Goal: Task Accomplishment & Management: Complete application form

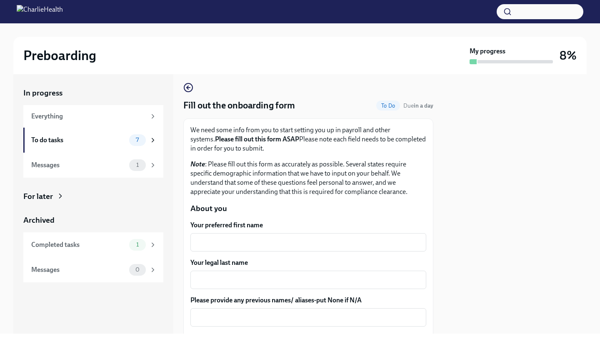
scroll to position [2, 0]
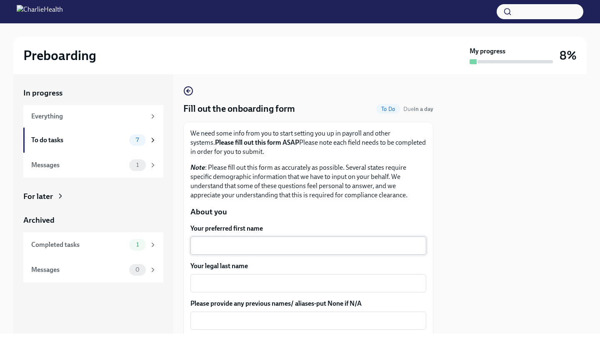
click at [214, 236] on div "x ​" at bounding box center [308, 245] width 236 height 18
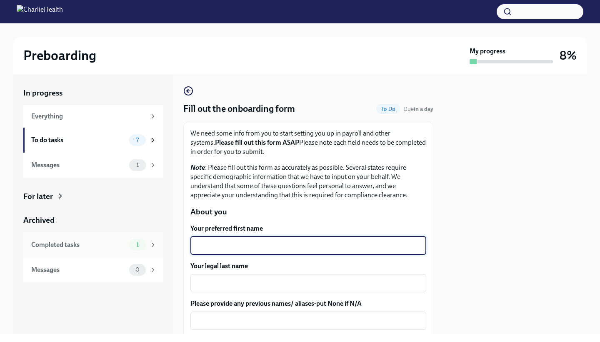
click at [145, 243] on div "1" at bounding box center [137, 245] width 17 height 12
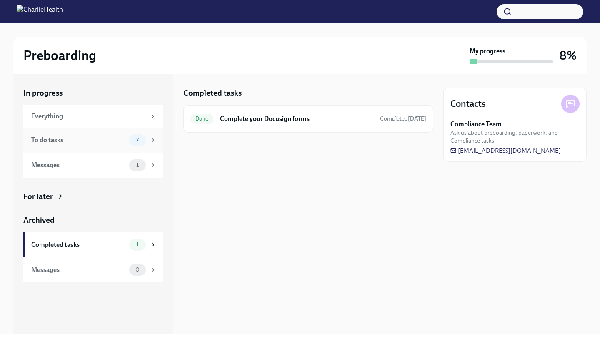
click at [133, 137] on span "7" at bounding box center [137, 140] width 13 height 6
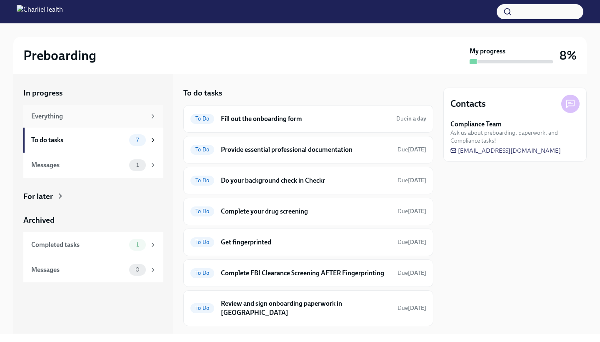
click at [141, 115] on div "Everything" at bounding box center [88, 116] width 115 height 9
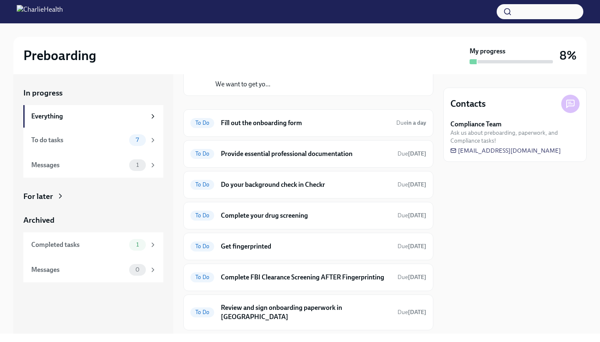
scroll to position [64, 0]
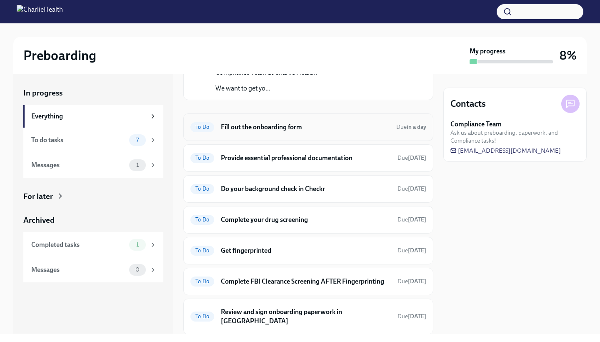
click at [251, 128] on h6 "Fill out the onboarding form" at bounding box center [305, 127] width 169 height 9
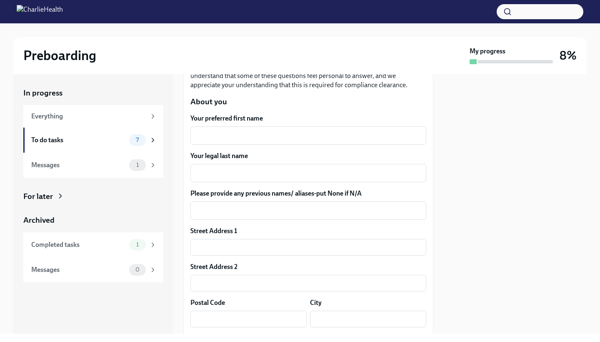
scroll to position [82, 0]
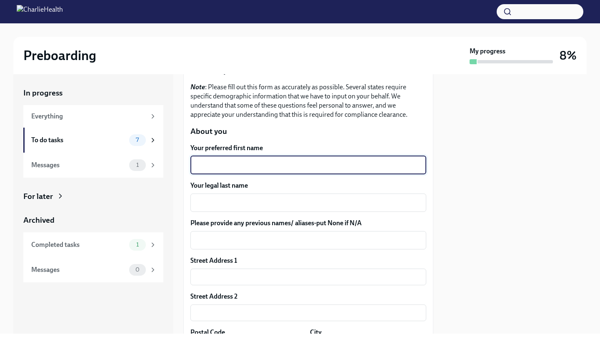
click at [215, 168] on textarea "Your preferred first name" at bounding box center [308, 165] width 226 height 10
type textarea "[PERSON_NAME]"
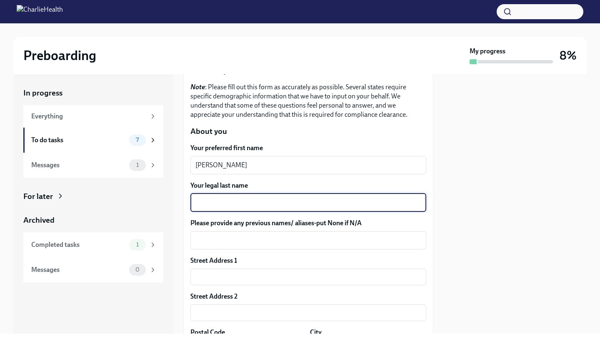
click at [221, 198] on textarea "Your legal last name" at bounding box center [308, 203] width 226 height 10
type textarea "[PERSON_NAME]"
click at [233, 243] on textarea "Please provide any previous names/ aliases-put None if N/A" at bounding box center [308, 240] width 226 height 10
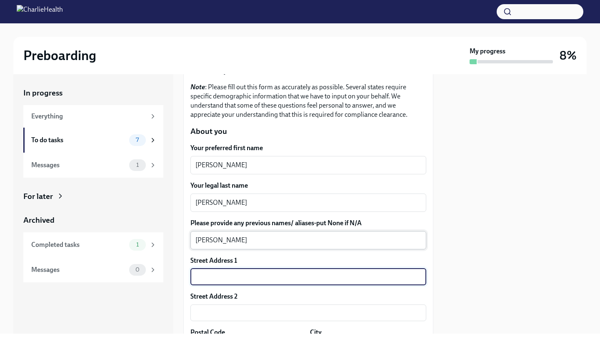
click at [256, 242] on textarea "[PERSON_NAME]" at bounding box center [308, 240] width 226 height 10
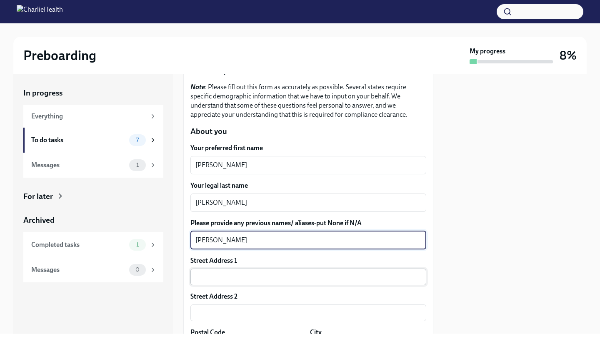
type textarea "[PERSON_NAME]"
click at [241, 271] on input "text" at bounding box center [308, 276] width 236 height 17
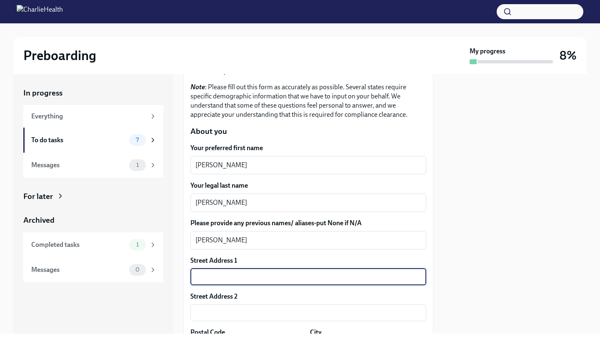
type input "3"
type input "1957 Papaya Ln"
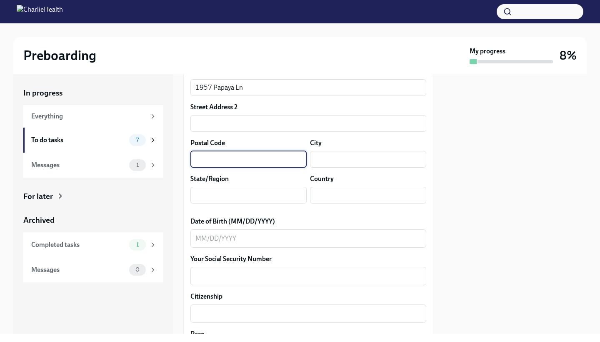
scroll to position [270, 0]
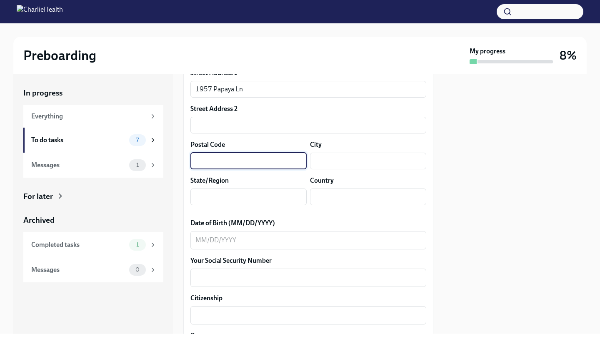
type input "2"
type input "3"
type input "34120"
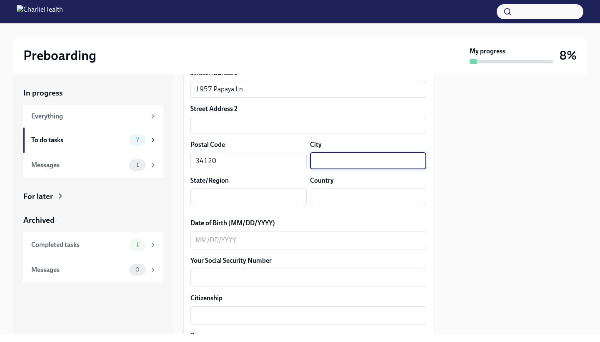
type input "P"
type input "[GEOGRAPHIC_DATA]"
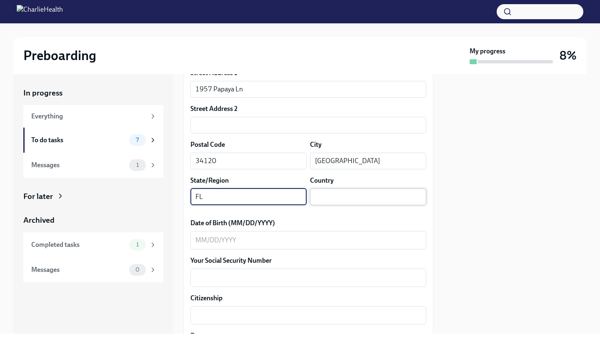
type input "FL"
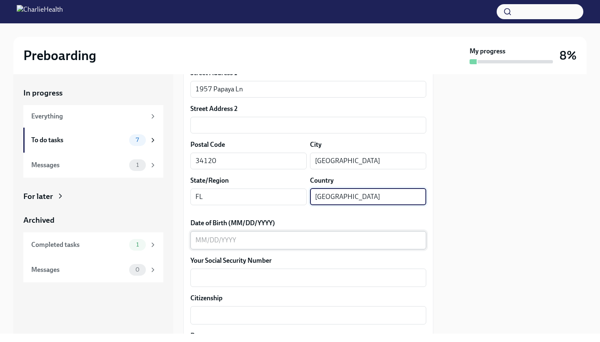
type input "[GEOGRAPHIC_DATA]"
click at [201, 234] on div "x ​" at bounding box center [308, 240] width 236 height 18
click at [334, 191] on input "[GEOGRAPHIC_DATA]" at bounding box center [368, 196] width 116 height 17
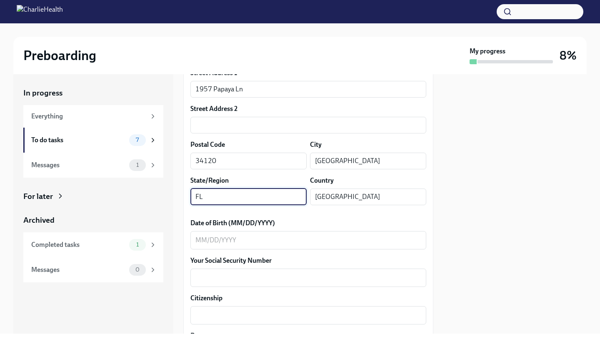
click at [223, 199] on input "FL" at bounding box center [248, 196] width 116 height 17
type input "[US_STATE]"
click at [322, 194] on input "[GEOGRAPHIC_DATA]" at bounding box center [368, 196] width 116 height 17
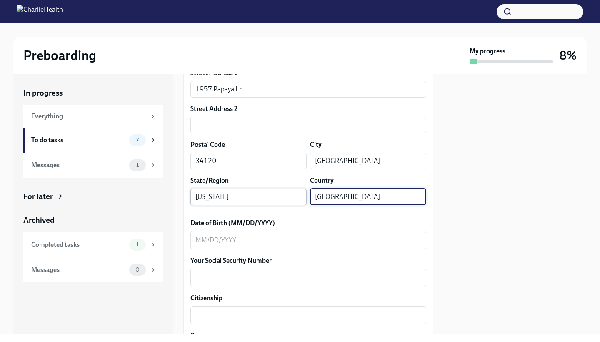
drag, startPoint x: 338, startPoint y: 198, endPoint x: 276, endPoint y: 194, distance: 63.1
click at [276, 194] on div "State/Region [US_STATE] ​ Country [GEOGRAPHIC_DATA] ​" at bounding box center [308, 190] width 236 height 29
type input "[GEOGRAPHIC_DATA]"
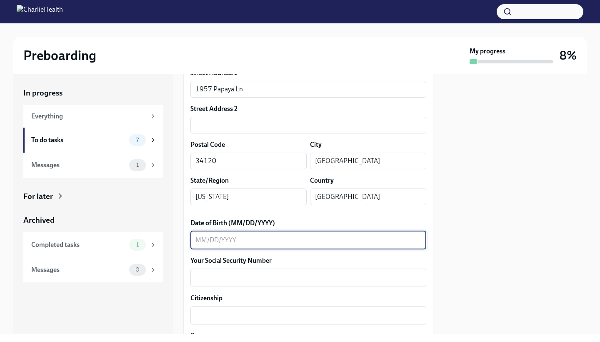
click at [211, 241] on textarea "Date of Birth (MM/DD/YYYY)" at bounding box center [308, 240] width 226 height 10
type textarea "[DATE]"
click at [210, 275] on textarea "Your Social Security Number" at bounding box center [308, 278] width 226 height 10
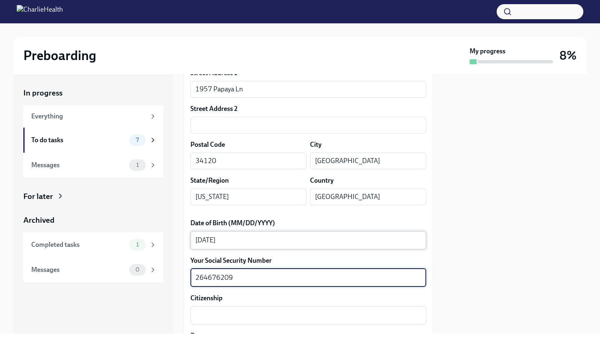
type textarea "264676209"
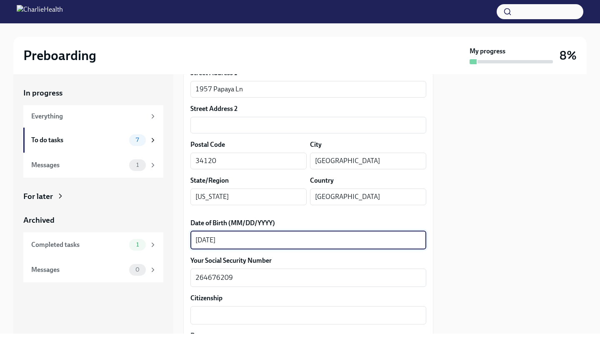
click at [316, 239] on textarea "[DATE]" at bounding box center [308, 240] width 226 height 10
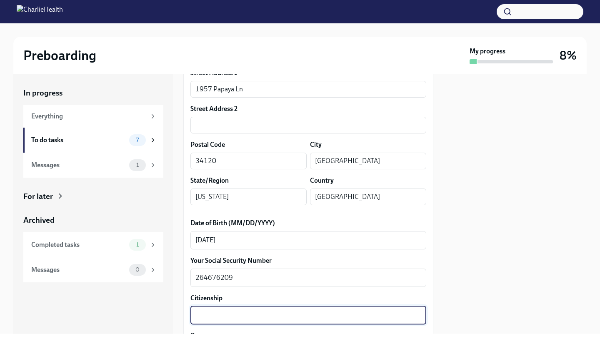
click at [227, 314] on textarea "Citizenship" at bounding box center [308, 315] width 226 height 10
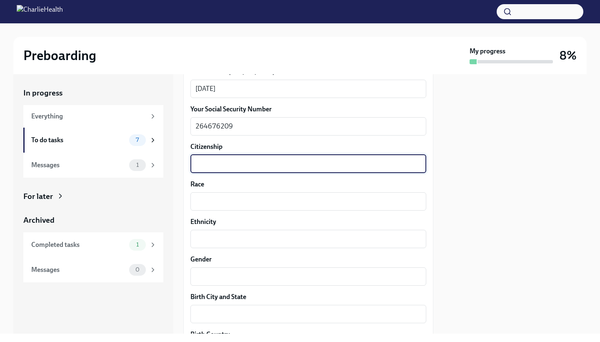
scroll to position [423, 0]
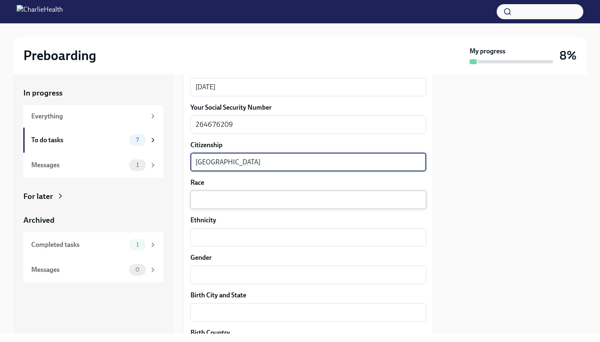
type textarea "[GEOGRAPHIC_DATA]"
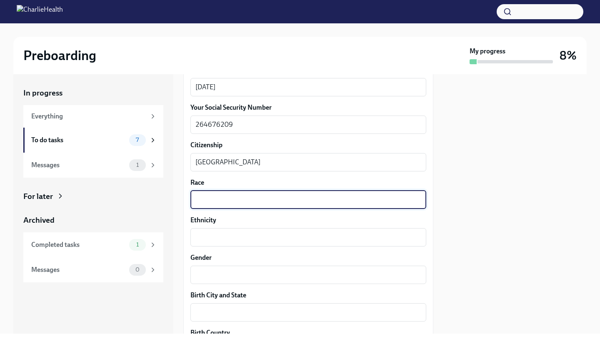
click at [370, 202] on textarea "Race" at bounding box center [308, 200] width 226 height 10
type textarea "f"
type textarea "Black"
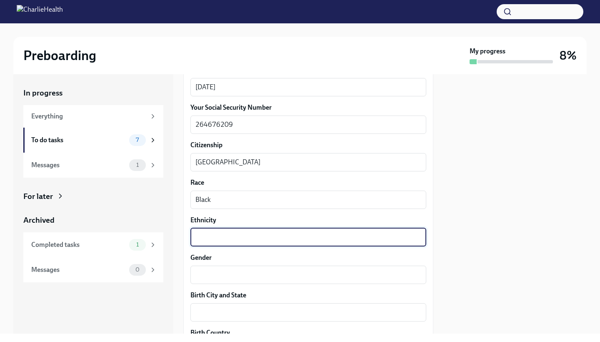
click at [216, 237] on textarea "Ethnicity" at bounding box center [308, 237] width 226 height 10
type textarea "America"
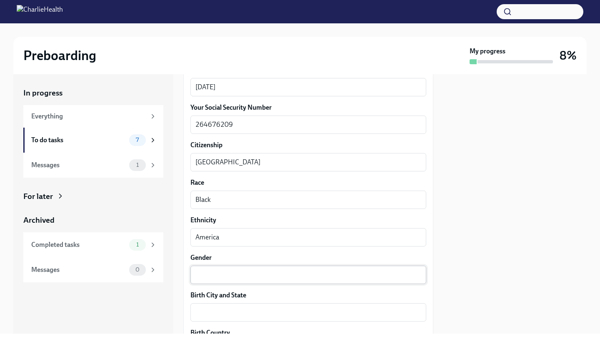
click at [218, 280] on div "x ​" at bounding box center [308, 275] width 236 height 18
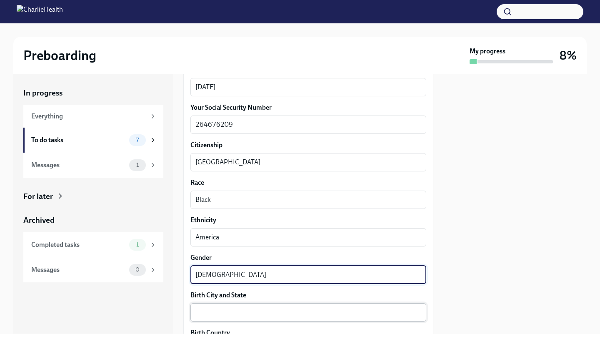
type textarea "[DEMOGRAPHIC_DATA]"
click at [219, 312] on textarea "Birth City and State" at bounding box center [308, 312] width 226 height 10
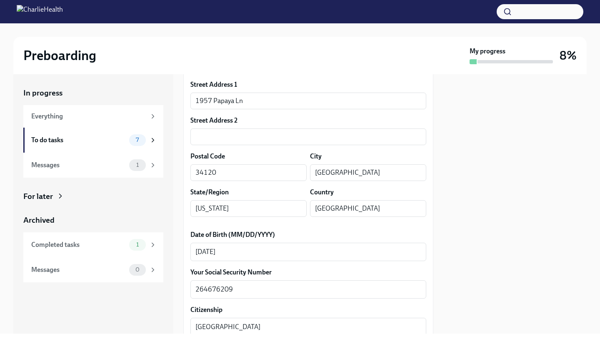
scroll to position [255, 0]
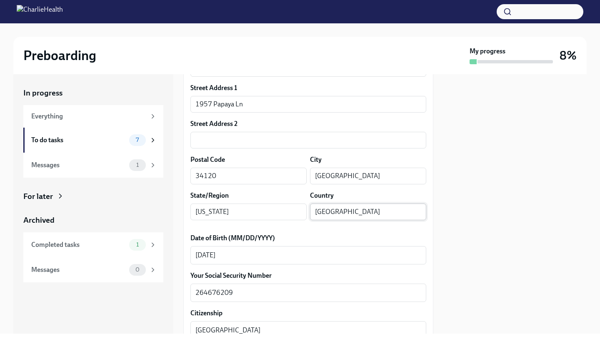
type textarea "[GEOGRAPHIC_DATA], [GEOGRAPHIC_DATA]"
click at [388, 212] on input "[GEOGRAPHIC_DATA]" at bounding box center [368, 211] width 116 height 17
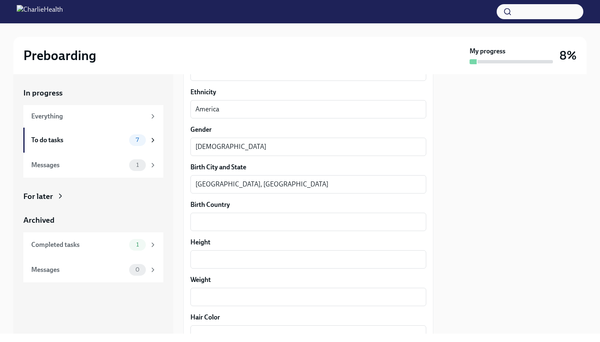
scroll to position [551, 0]
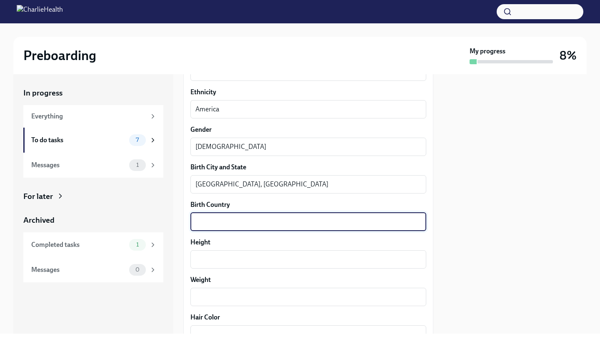
click at [245, 222] on textarea "Birth Country" at bounding box center [308, 222] width 226 height 10
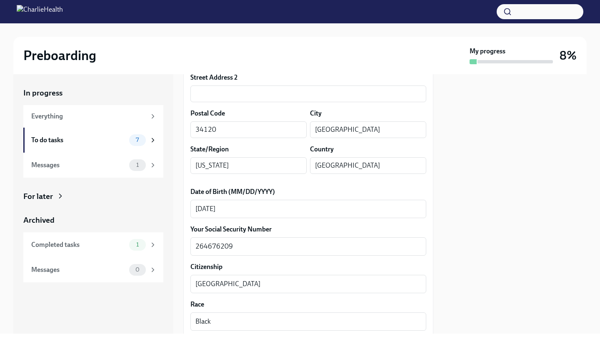
scroll to position [293, 0]
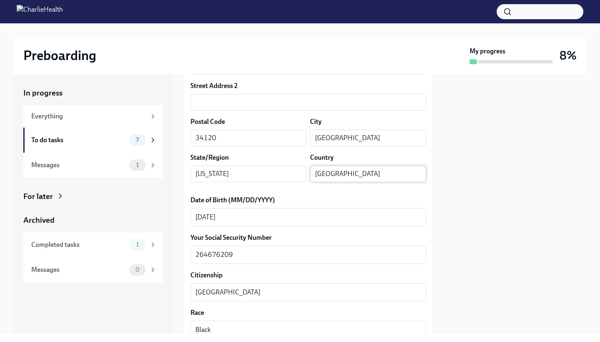
type textarea "[GEOGRAPHIC_DATA]"
drag, startPoint x: 386, startPoint y: 172, endPoint x: 235, endPoint y: 170, distance: 150.9
click at [235, 170] on div "State/Region [US_STATE] ​ Country [GEOGRAPHIC_DATA] ​" at bounding box center [308, 167] width 236 height 29
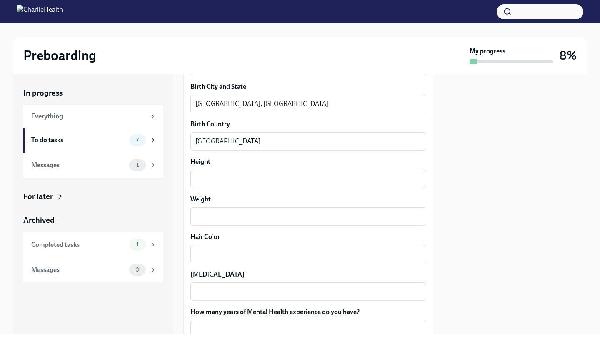
scroll to position [631, 0]
type input "[GEOGRAPHIC_DATA]"
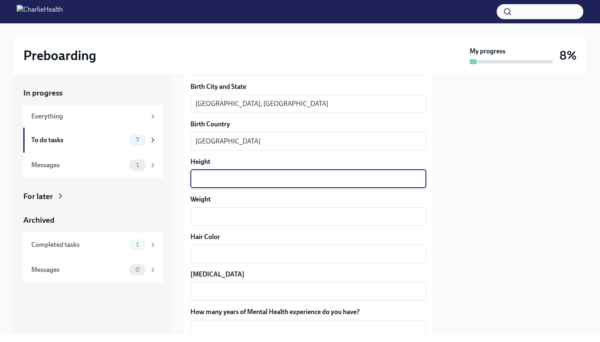
click at [201, 183] on textarea "Height" at bounding box center [308, 179] width 226 height 10
click at [212, 220] on textarea "Weight" at bounding box center [308, 216] width 226 height 10
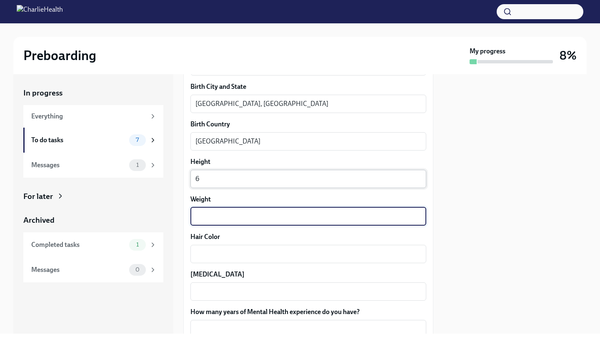
click at [212, 177] on textarea "6" at bounding box center [308, 179] width 226 height 10
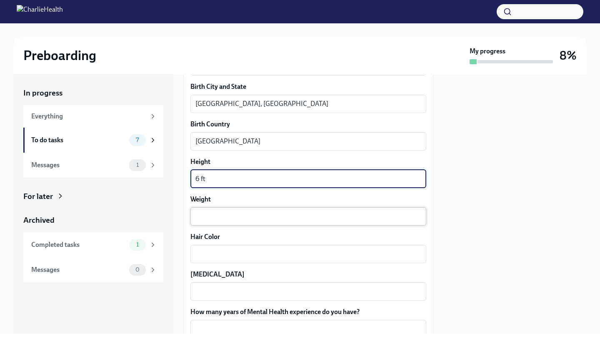
type textarea "6 ft"
click at [233, 219] on textarea "Weight" at bounding box center [308, 216] width 226 height 10
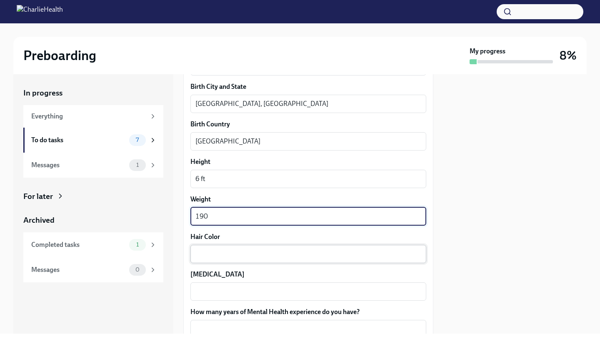
type textarea "190"
click at [229, 253] on textarea "Hair Color" at bounding box center [308, 254] width 226 height 10
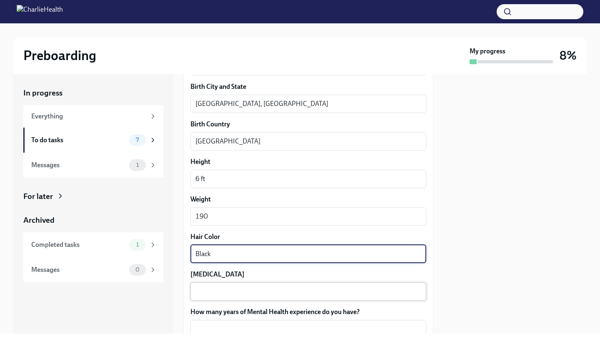
type textarea "Black"
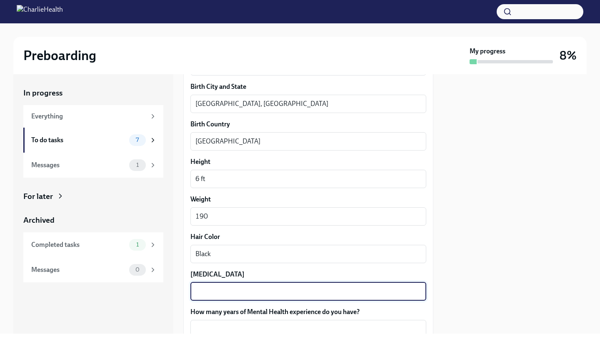
click at [253, 292] on textarea "[MEDICAL_DATA]" at bounding box center [308, 291] width 226 height 10
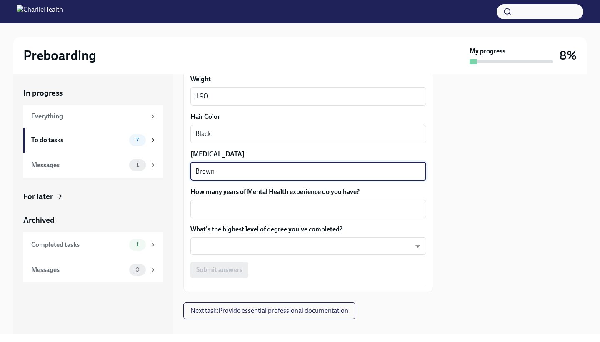
scroll to position [763, 0]
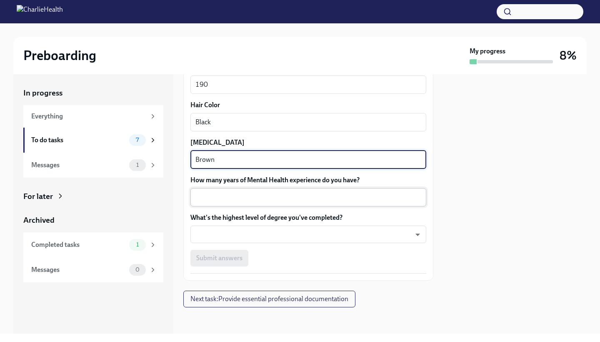
type textarea "Brown"
click at [280, 202] on textarea "How many years of Mental Health experience do you have?" at bounding box center [308, 197] width 226 height 10
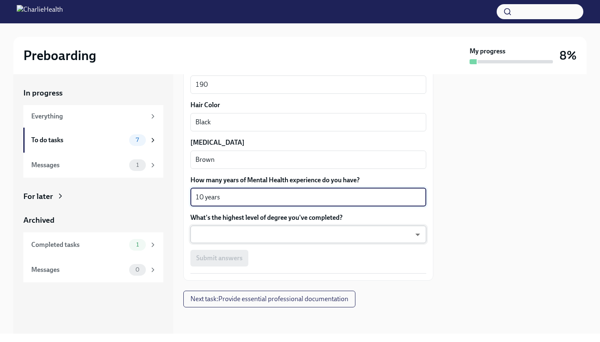
type textarea "10 years"
click at [359, 235] on body "Preboarding My progress 8% In progress Everything To do tasks 7 Messages 1 For …" at bounding box center [300, 171] width 600 height 342
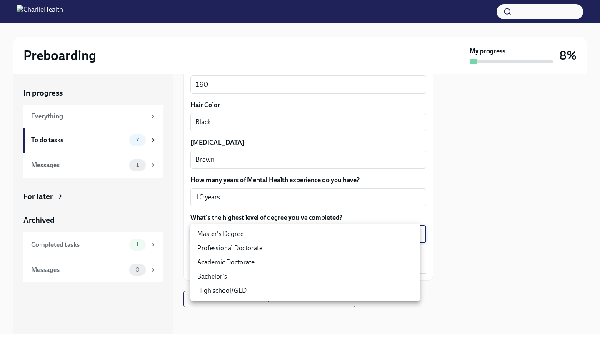
click at [316, 248] on li "Professional Doctorate" at bounding box center [305, 248] width 230 height 14
type input "zeY5PXV4y"
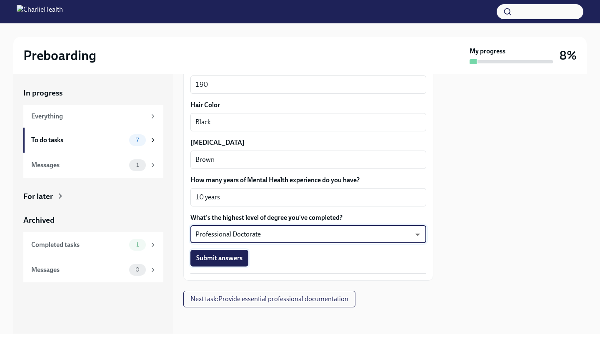
click at [239, 254] on span "Submit answers" at bounding box center [219, 258] width 46 height 8
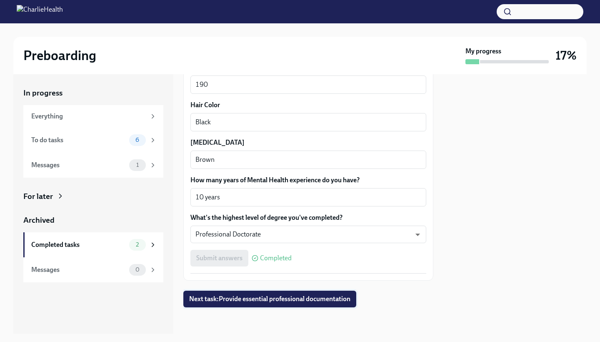
click at [282, 299] on span "Next task : Provide essential professional documentation" at bounding box center [269, 299] width 161 height 8
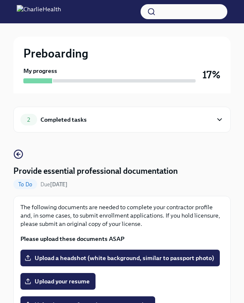
click at [219, 120] on icon at bounding box center [220, 120] width 4 height 2
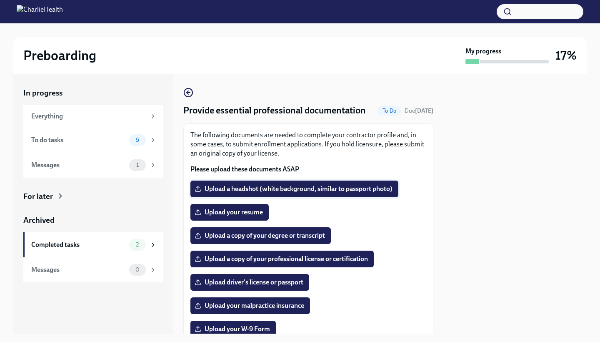
click at [248, 193] on span "Upload a headshot (white background, similar to passport photo)" at bounding box center [294, 189] width 196 height 8
click at [0, 0] on input "Upload a headshot (white background, similar to passport photo)" at bounding box center [0, 0] width 0 height 0
click at [236, 216] on span "Upload your resume" at bounding box center [229, 212] width 67 height 8
click at [0, 0] on input "Upload your resume" at bounding box center [0, 0] width 0 height 0
click at [260, 193] on span "Upload a headshot (white background, similar to passport photo)" at bounding box center [294, 189] width 196 height 8
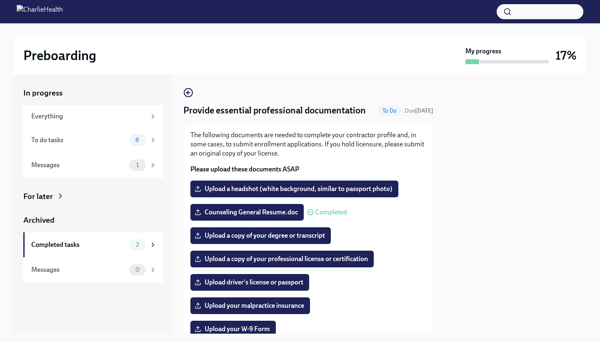
click at [0, 0] on input "Upload a headshot (white background, similar to passport photo)" at bounding box center [0, 0] width 0 height 0
click at [305, 193] on span "Upload a headshot (white background, similar to passport photo)" at bounding box center [294, 189] width 196 height 8
click at [0, 0] on input "Upload a headshot (white background, similar to passport photo)" at bounding box center [0, 0] width 0 height 0
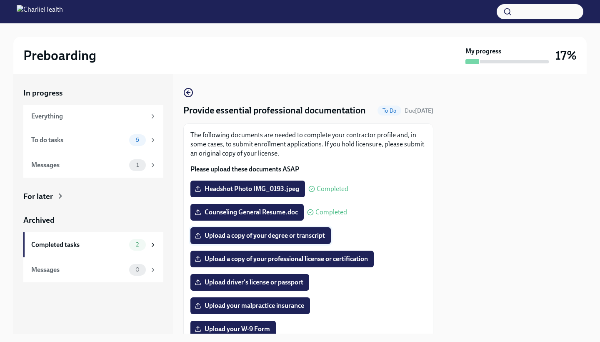
click at [286, 243] on label "Upload a copy of your degree or transcript" at bounding box center [260, 235] width 140 height 17
click at [0, 0] on input "Upload a copy of your degree or transcript" at bounding box center [0, 0] width 0 height 0
click at [269, 240] on span "Upload a copy of your degree or transcript" at bounding box center [260, 235] width 129 height 8
click at [0, 0] on input "Upload a copy of your degree or transcript" at bounding box center [0, 0] width 0 height 0
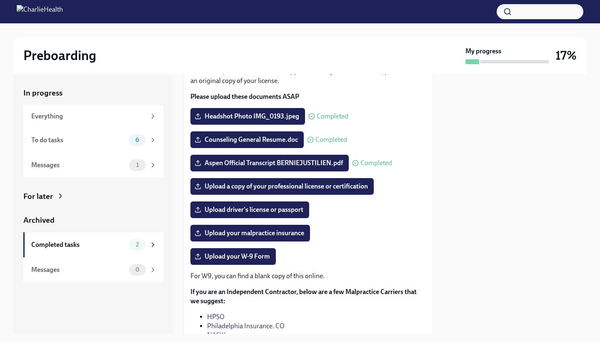
scroll to position [80, 0]
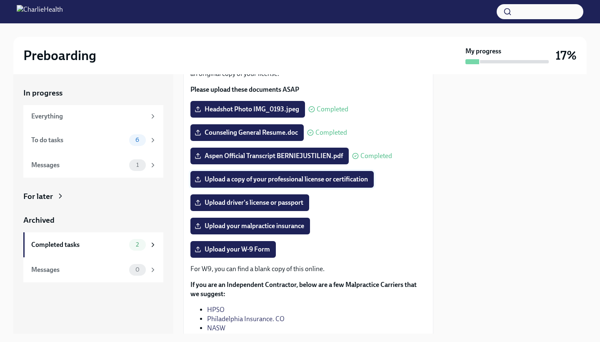
click at [353, 183] on span "Upload a copy of your professional license or certification" at bounding box center [282, 179] width 172 height 8
click at [0, 0] on input "Upload a copy of your professional license or certification" at bounding box center [0, 0] width 0 height 0
click at [286, 183] on span "Upload a copy of your professional license or certification" at bounding box center [282, 179] width 172 height 8
click at [0, 0] on input "Upload a copy of your professional license or certification" at bounding box center [0, 0] width 0 height 0
click at [293, 207] on span "Upload driver's license or passport" at bounding box center [249, 202] width 107 height 8
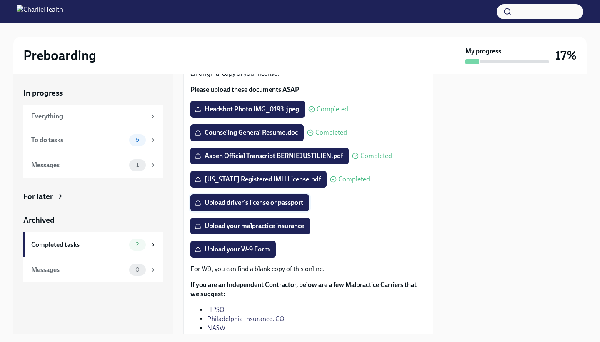
click at [0, 0] on input "Upload driver's license or passport" at bounding box center [0, 0] width 0 height 0
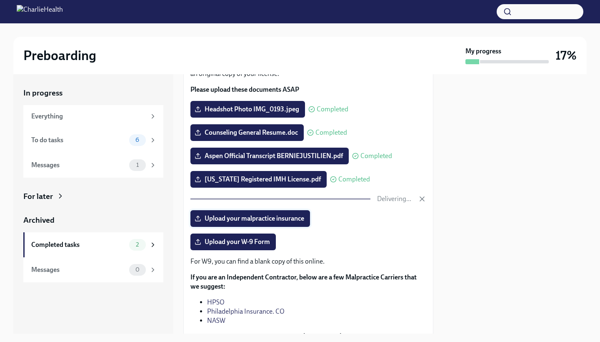
click at [283, 223] on span "Upload your malpractice insurance" at bounding box center [250, 218] width 108 height 8
click at [0, 0] on input "Upload your malpractice insurance" at bounding box center [0, 0] width 0 height 0
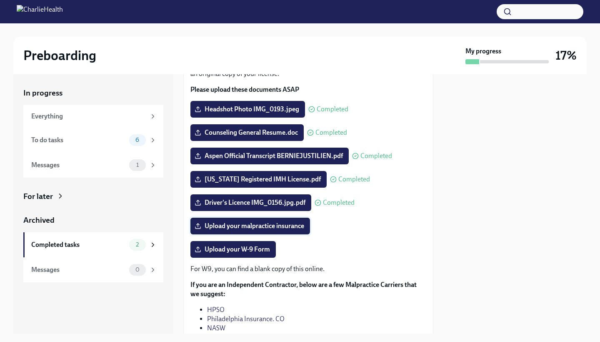
click at [285, 230] on span "Upload your malpractice insurance" at bounding box center [250, 226] width 108 height 8
click at [0, 0] on input "Upload your malpractice insurance" at bounding box center [0, 0] width 0 height 0
click at [256, 253] on span "Upload your W-9 Form" at bounding box center [233, 249] width 74 height 8
click at [0, 0] on input "Upload your W-9 Form" at bounding box center [0, 0] width 0 height 0
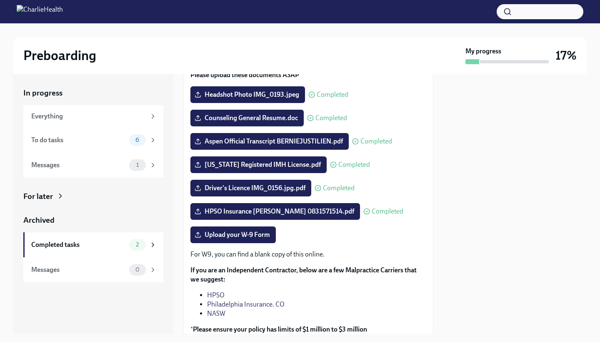
scroll to position [97, 0]
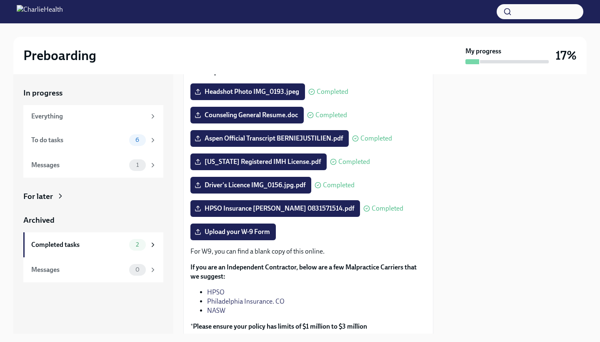
click at [229, 236] on span "Upload your W-9 Form" at bounding box center [233, 232] width 74 height 8
click at [0, 0] on input "Upload your W-9 Form" at bounding box center [0, 0] width 0 height 0
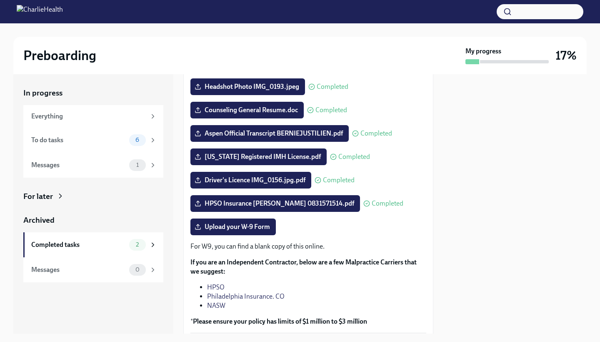
scroll to position [110, 0]
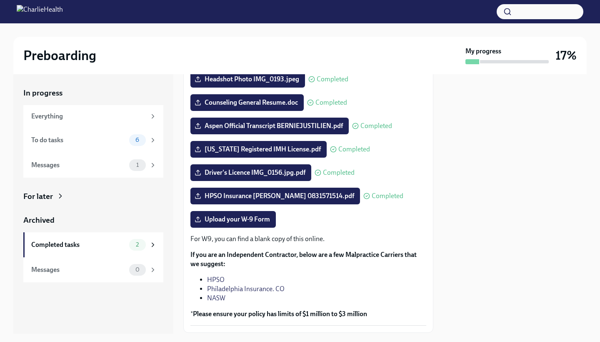
click at [258, 223] on span "Upload your W-9 Form" at bounding box center [233, 219] width 74 height 8
click at [0, 0] on input "Upload your W-9 Form" at bounding box center [0, 0] width 0 height 0
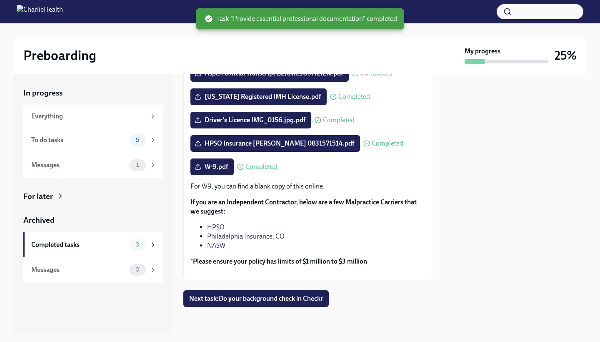
scroll to position [175, 0]
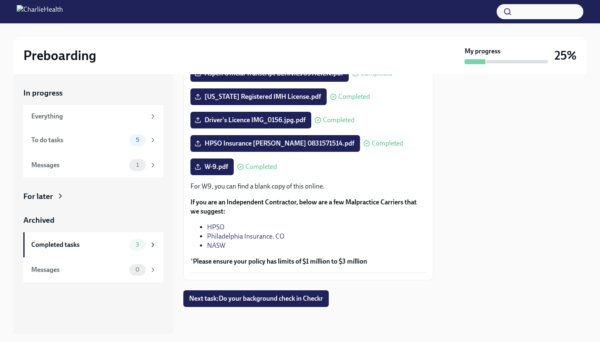
click at [289, 297] on span "Next task : Do your background check in Checkr" at bounding box center [256, 298] width 134 height 8
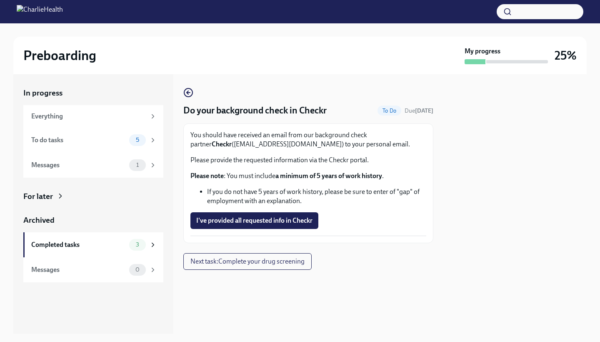
click at [259, 218] on span "I've provided all requested info in Checkr" at bounding box center [254, 220] width 116 height 8
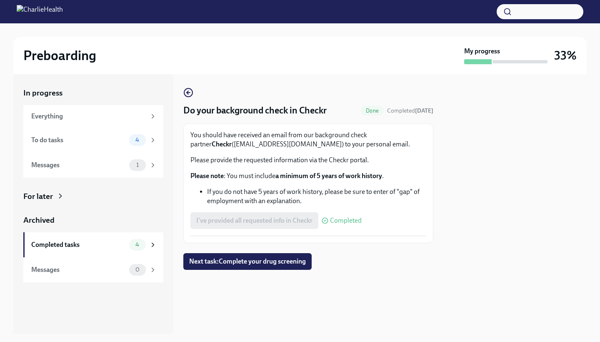
click at [247, 259] on span "Next task : Complete your drug screening" at bounding box center [247, 261] width 117 height 8
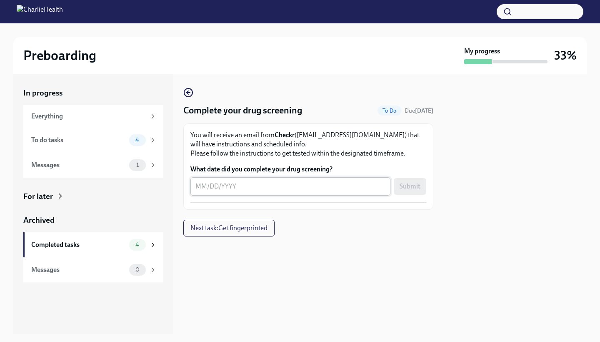
drag, startPoint x: 289, startPoint y: 297, endPoint x: 205, endPoint y: 185, distance: 139.3
click at [205, 185] on textarea "What date did you complete your drug screening?" at bounding box center [290, 186] width 190 height 10
click at [97, 243] on div "Completed tasks" at bounding box center [78, 244] width 95 height 9
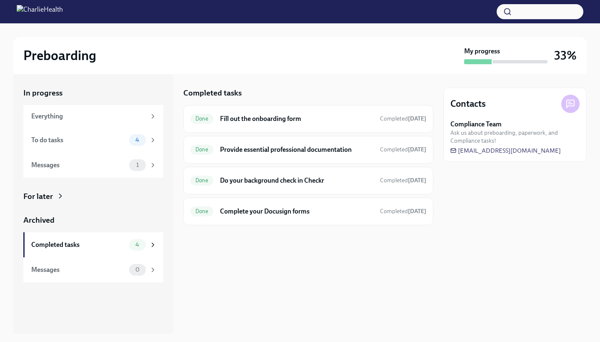
click at [217, 174] on div "Done Do your background check in Checkr Completed [DATE]" at bounding box center [308, 180] width 236 height 13
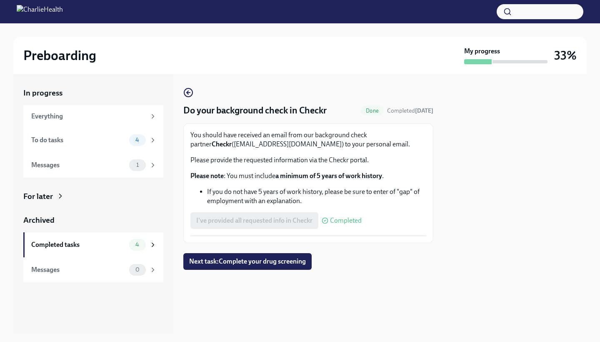
click at [93, 242] on div "Completed tasks" at bounding box center [78, 244] width 95 height 9
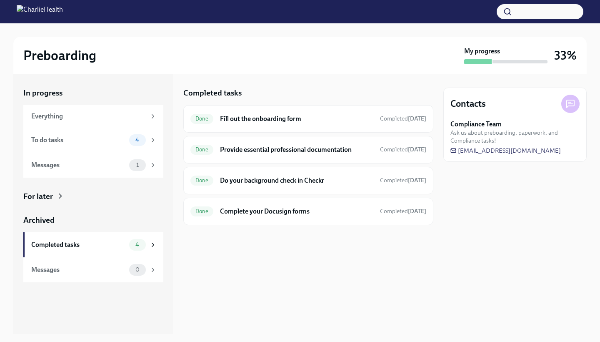
click at [243, 180] on h6 "Do your background check in Checkr" at bounding box center [296, 180] width 153 height 9
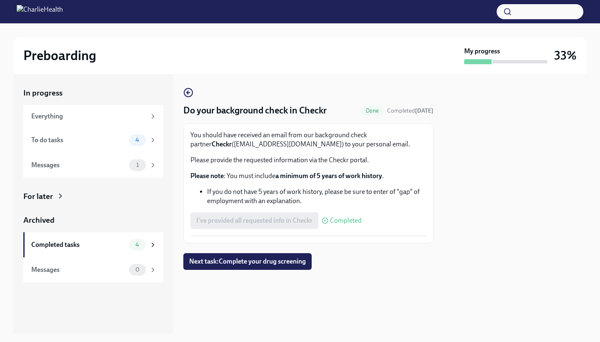
click at [97, 137] on div "To do tasks" at bounding box center [78, 139] width 95 height 9
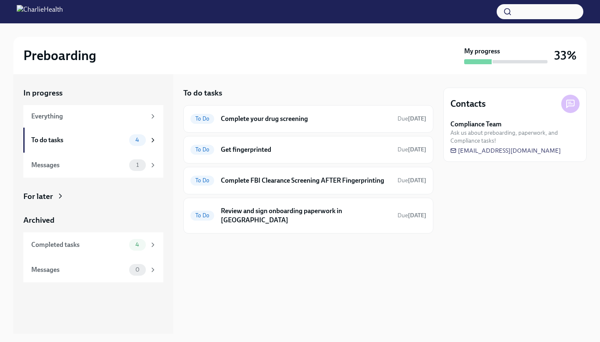
click at [205, 150] on span "To Do" at bounding box center [202, 149] width 24 height 6
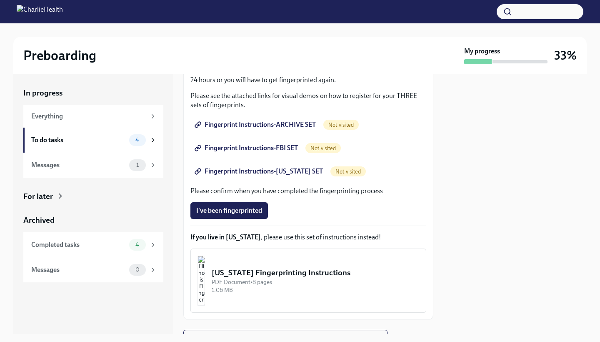
scroll to position [134, 0]
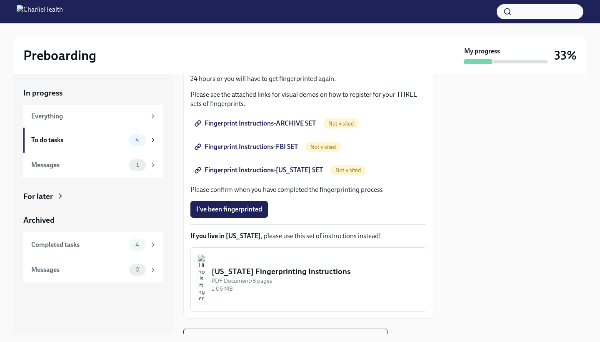
click at [255, 208] on span "I've been fingerprinted" at bounding box center [229, 209] width 66 height 8
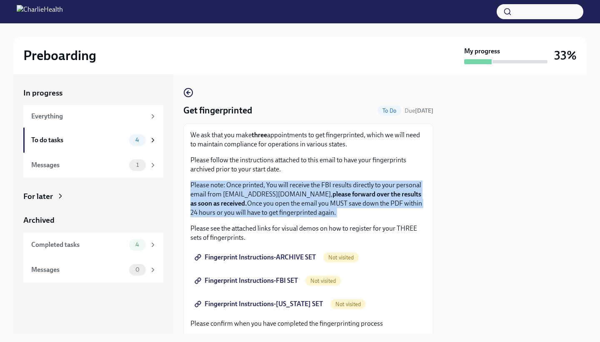
drag, startPoint x: 205, startPoint y: 185, endPoint x: 426, endPoint y: 221, distance: 223.3
click at [426, 221] on div "We ask that you make three appointments to get fingerprinted, which we will nee…" at bounding box center [308, 287] width 250 height 329
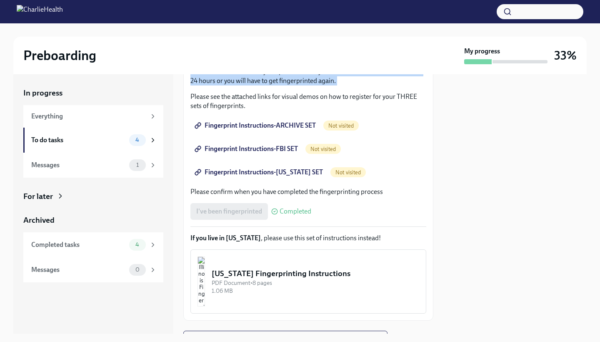
scroll to position [0, 0]
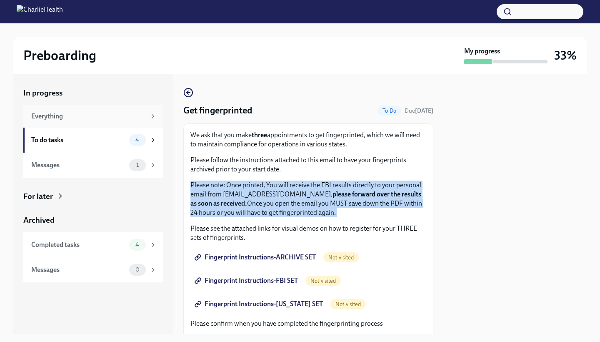
drag, startPoint x: 426, startPoint y: 221, endPoint x: 97, endPoint y: 117, distance: 344.9
click at [97, 117] on div "Everything" at bounding box center [88, 116] width 115 height 9
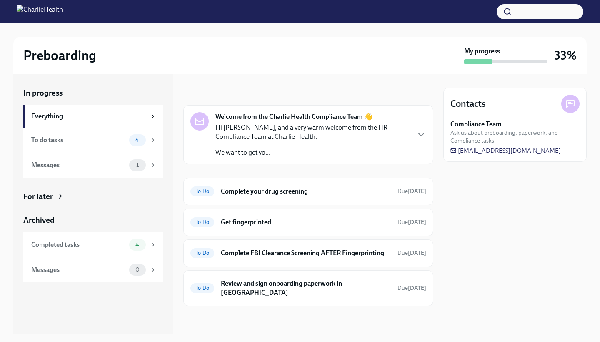
click at [65, 140] on div "To do tasks" at bounding box center [78, 139] width 95 height 9
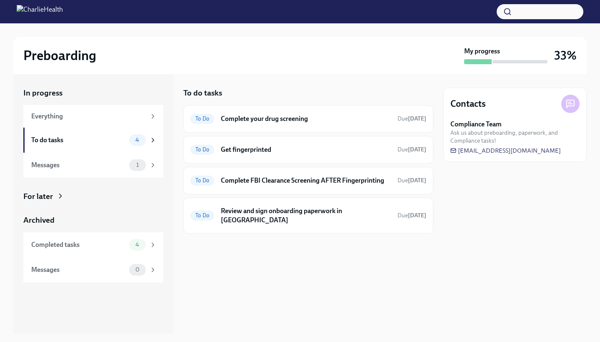
click at [98, 168] on div "Messages" at bounding box center [78, 164] width 95 height 9
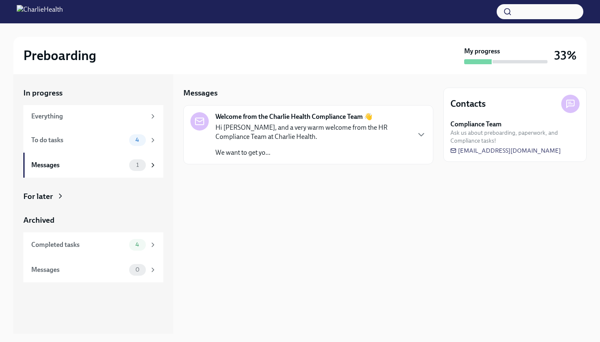
click at [86, 243] on div "Completed tasks" at bounding box center [78, 244] width 95 height 9
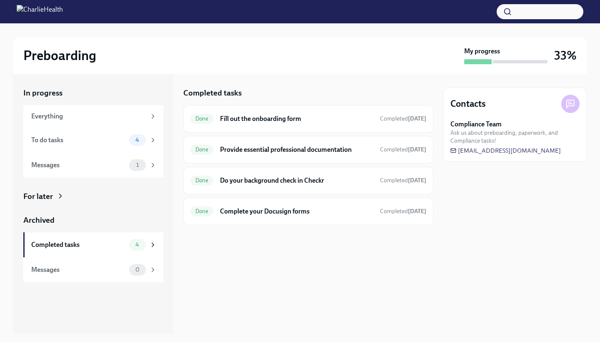
click at [83, 116] on div "Everything" at bounding box center [88, 116] width 115 height 9
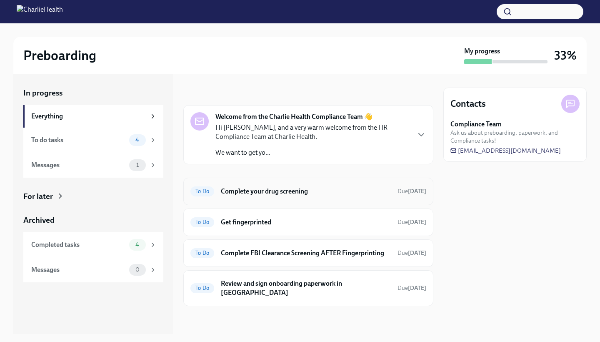
drag, startPoint x: 97, startPoint y: 117, endPoint x: 225, endPoint y: 188, distance: 146.3
click at [225, 188] on h6 "Complete your drug screening" at bounding box center [306, 191] width 170 height 9
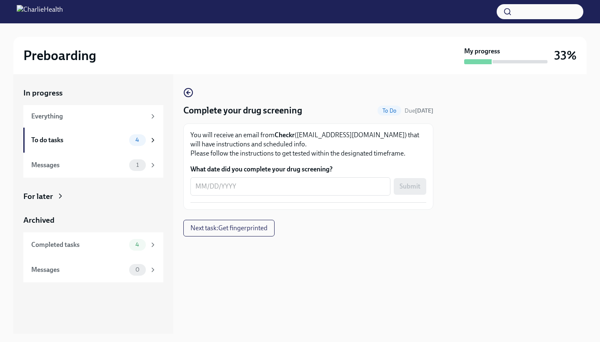
click at [198, 185] on textarea "What date did you complete your drug screening?" at bounding box center [290, 186] width 190 height 10
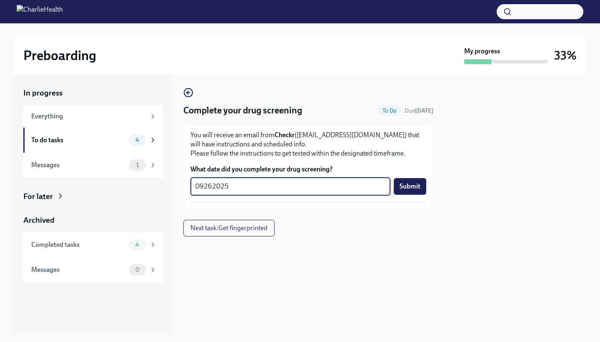
click at [203, 186] on textarea "09262025" at bounding box center [290, 186] width 190 height 10
click at [214, 186] on textarea "09/262025" at bounding box center [290, 186] width 190 height 10
type textarea "[DATE]"
click at [406, 188] on span "Submit" at bounding box center [410, 186] width 21 height 8
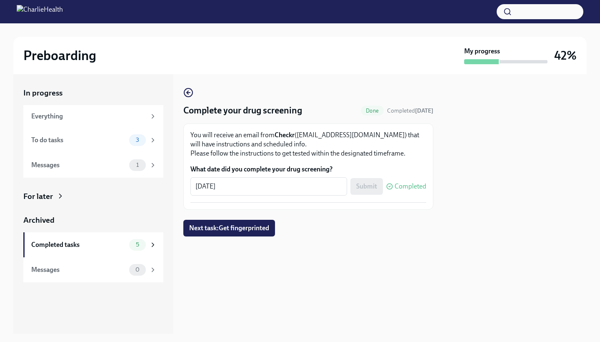
click at [232, 231] on span "Next task : Get fingerprinted" at bounding box center [229, 228] width 80 height 8
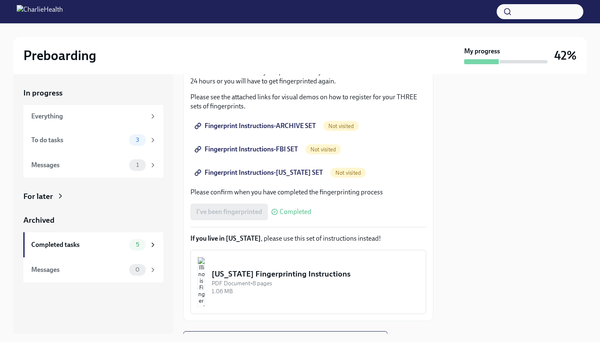
scroll to position [172, 0]
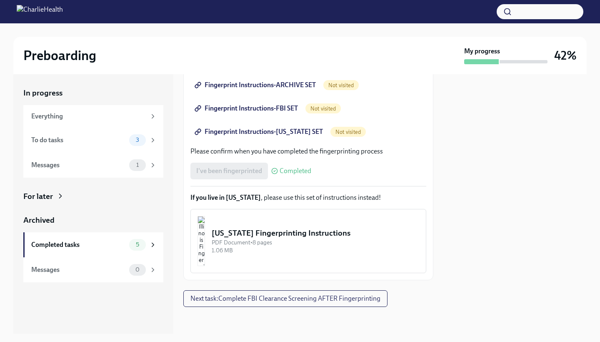
click at [249, 298] on span "Next task : Complete FBI Clearance Screening AFTER Fingerprinting" at bounding box center [285, 298] width 190 height 8
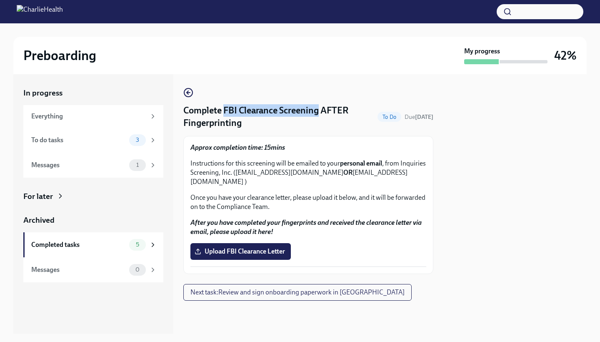
drag, startPoint x: 249, startPoint y: 298, endPoint x: 321, endPoint y: 114, distance: 197.7
click at [321, 114] on h4 "Complete FBI Clearance Screening AFTER Fingerprinting" at bounding box center [278, 116] width 191 height 25
copy h4 "FBI Clearance Screening"
click at [241, 243] on label "Upload FBI Clearance Letter" at bounding box center [240, 251] width 100 height 17
click at [0, 0] on input "Upload FBI Clearance Letter" at bounding box center [0, 0] width 0 height 0
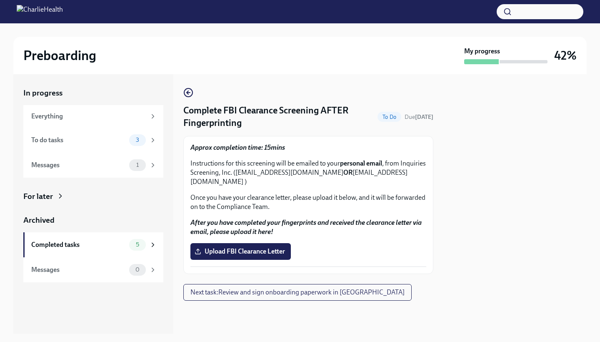
click at [320, 288] on span "Next task : Review and sign onboarding paperwork in [GEOGRAPHIC_DATA]" at bounding box center [297, 292] width 214 height 8
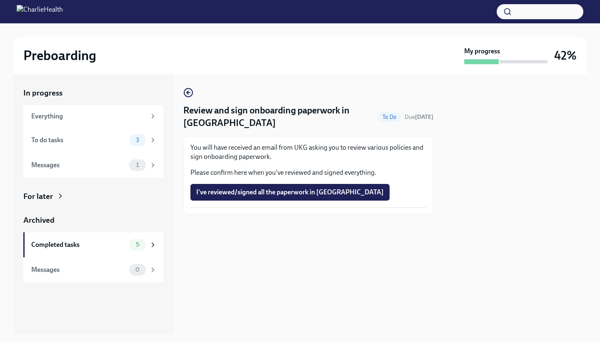
click at [61, 137] on div "To do tasks" at bounding box center [78, 139] width 95 height 9
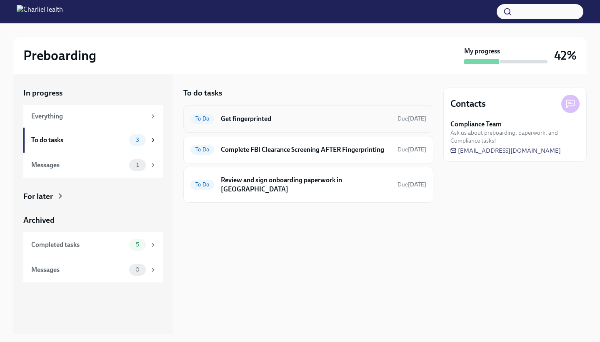
drag, startPoint x: 321, startPoint y: 114, endPoint x: 259, endPoint y: 111, distance: 61.3
click at [259, 111] on div "To Do Get fingerprinted Due [DATE]" at bounding box center [308, 119] width 250 height 28
drag, startPoint x: 259, startPoint y: 111, endPoint x: 258, endPoint y: 118, distance: 7.2
click at [258, 118] on h6 "Get fingerprinted" at bounding box center [306, 118] width 170 height 9
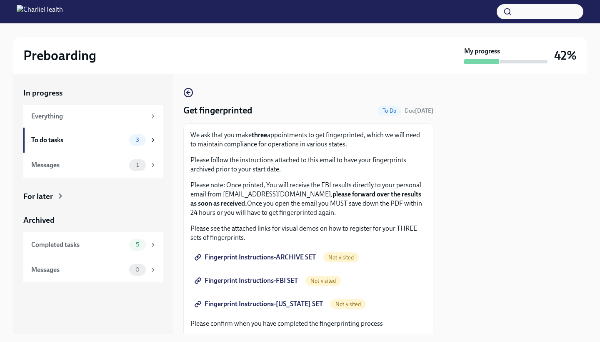
scroll to position [172, 0]
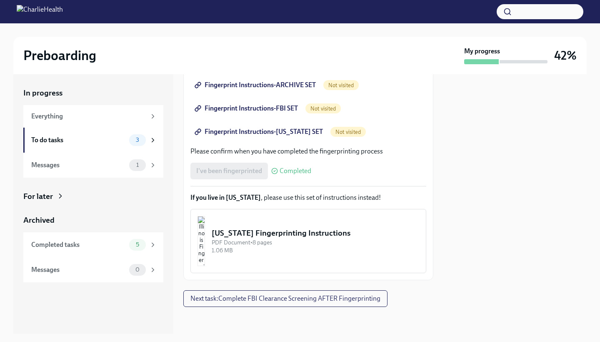
click at [361, 298] on span "Next task : Complete FBI Clearance Screening AFTER Fingerprinting" at bounding box center [285, 298] width 190 height 8
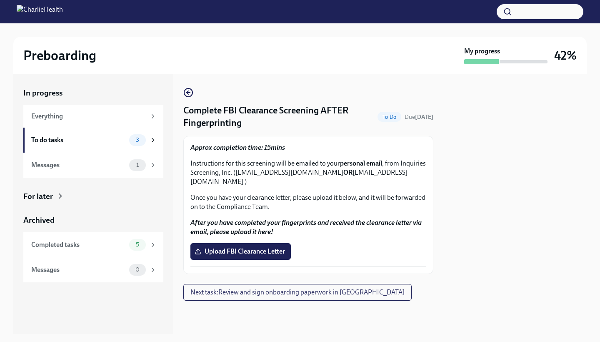
click at [119, 114] on div "Everything" at bounding box center [88, 116] width 115 height 9
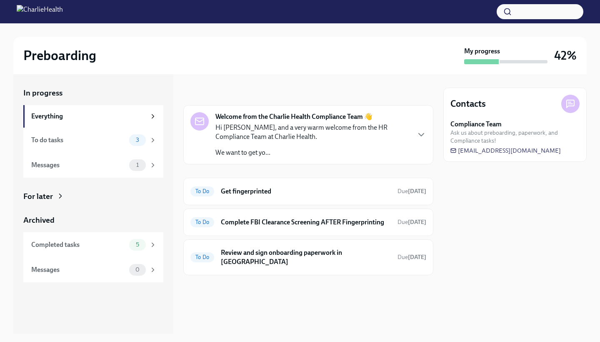
click at [110, 139] on div "To do tasks" at bounding box center [78, 139] width 95 height 9
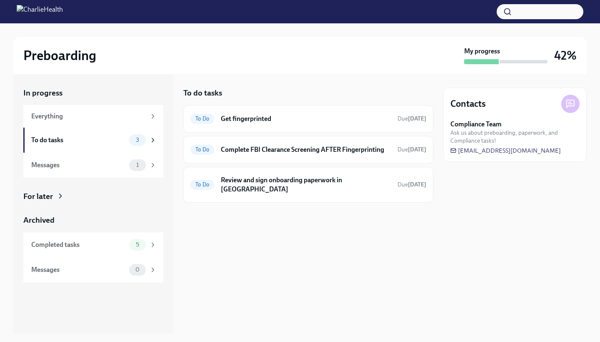
click at [116, 167] on div "Messages" at bounding box center [78, 164] width 95 height 9
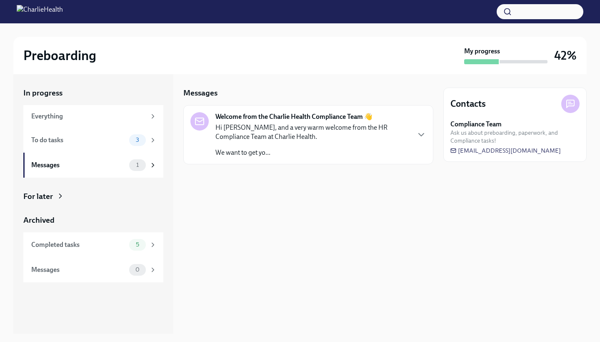
click at [110, 240] on div "Completed tasks" at bounding box center [78, 244] width 95 height 9
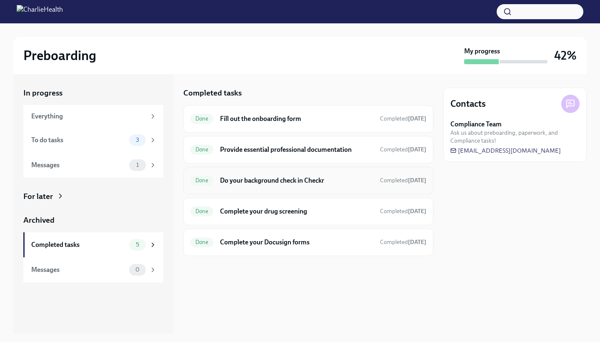
drag, startPoint x: 361, startPoint y: 298, endPoint x: 258, endPoint y: 178, distance: 157.3
click at [258, 178] on h6 "Do your background check in Checkr" at bounding box center [296, 180] width 153 height 9
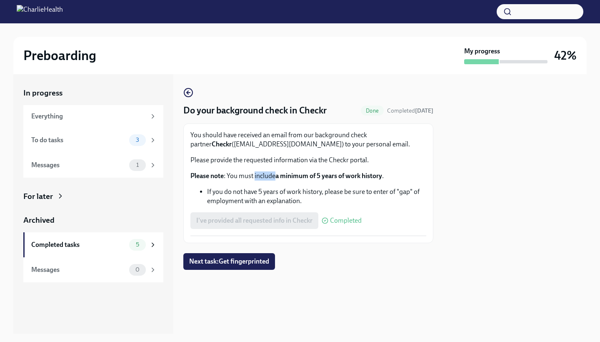
click at [258, 178] on p "Please note : You must include a minimum of 5 years of work history ." at bounding box center [308, 175] width 236 height 9
click at [215, 178] on strong "Please note" at bounding box center [206, 176] width 33 height 8
click at [98, 241] on div "Completed tasks" at bounding box center [78, 244] width 95 height 9
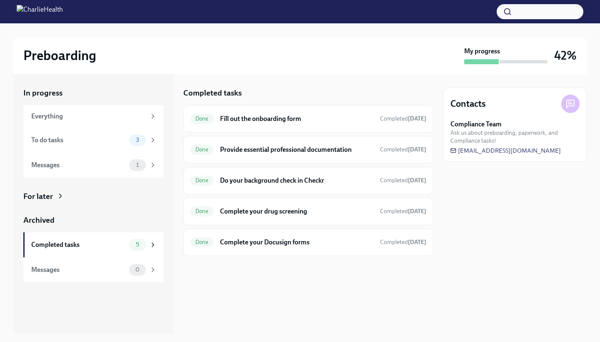
click at [147, 244] on div "5" at bounding box center [143, 245] width 28 height 12
click at [120, 115] on div "Everything" at bounding box center [88, 116] width 115 height 9
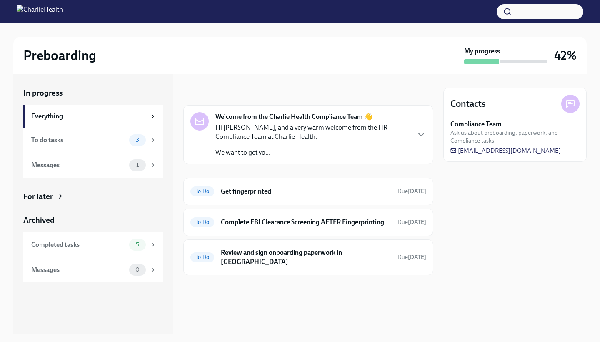
click at [353, 222] on h6 "Complete FBI Clearance Screening AFTER Fingerprinting" at bounding box center [306, 222] width 170 height 9
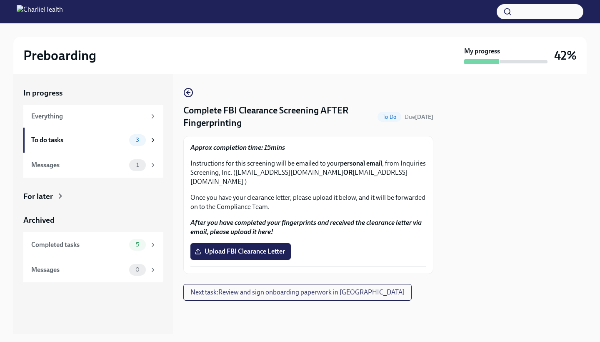
click at [189, 95] on icon "button" at bounding box center [188, 93] width 10 height 10
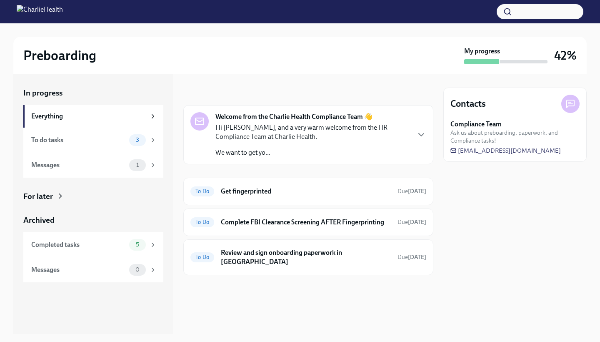
click at [139, 160] on div "1" at bounding box center [137, 165] width 17 height 12
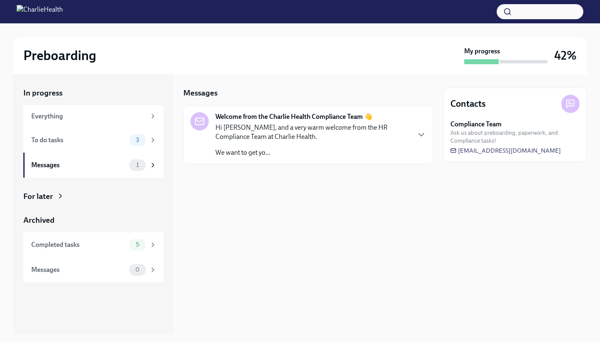
click at [419, 133] on icon "button" at bounding box center [421, 135] width 10 height 10
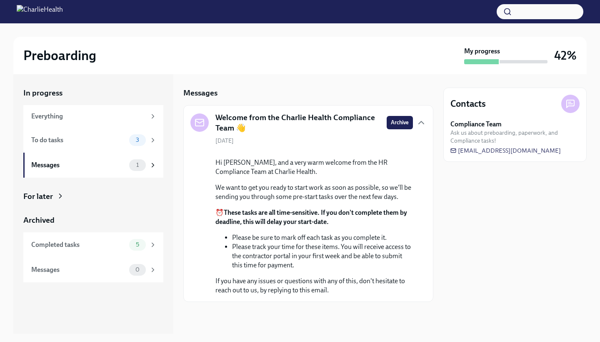
scroll to position [58, 0]
drag, startPoint x: 258, startPoint y: 178, endPoint x: 148, endPoint y: 156, distance: 112.6
click at [148, 156] on div "Messages 1" at bounding box center [93, 165] width 140 height 25
click at [148, 163] on div "1" at bounding box center [143, 165] width 28 height 12
click at [153, 163] on icon at bounding box center [153, 165] width 8 height 8
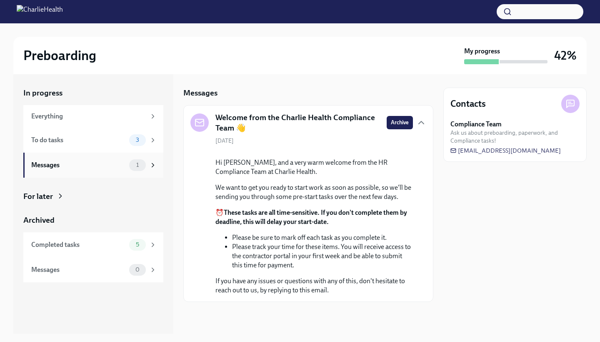
click at [143, 164] on span "1" at bounding box center [137, 165] width 13 height 6
click at [44, 167] on div "Messages" at bounding box center [78, 164] width 95 height 9
click at [133, 141] on span "3" at bounding box center [137, 140] width 13 height 6
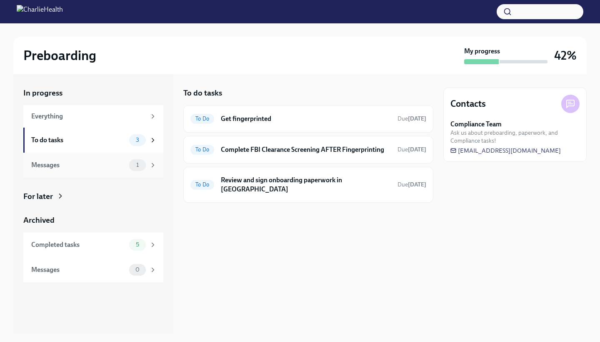
click at [133, 166] on span "1" at bounding box center [137, 165] width 13 height 6
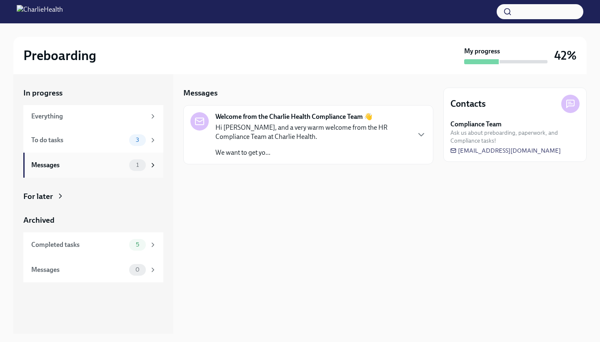
click at [135, 246] on span "5" at bounding box center [137, 244] width 13 height 6
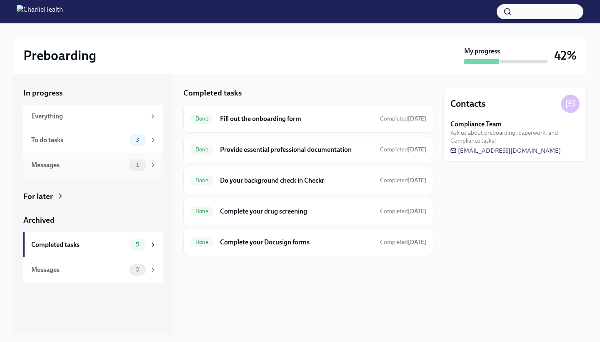
click at [134, 271] on span "0" at bounding box center [137, 269] width 14 height 6
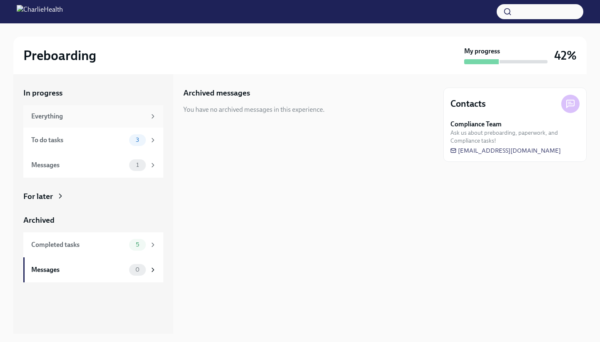
drag, startPoint x: 148, startPoint y: 156, endPoint x: 80, endPoint y: 118, distance: 78.0
click at [80, 118] on div "Everything" at bounding box center [88, 116] width 115 height 9
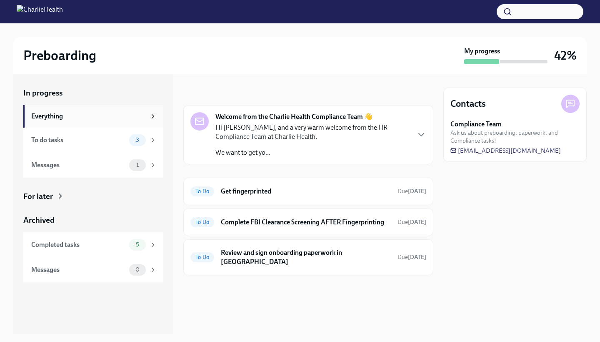
click at [421, 134] on icon "button" at bounding box center [421, 135] width 10 height 10
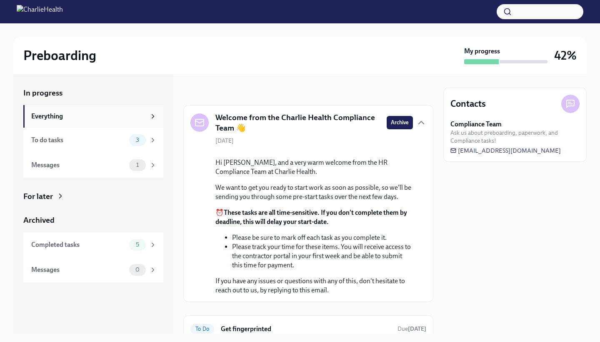
click at [421, 134] on div "Welcome from the Charlie Health Compliance Team 👋 Archive [DATE] Hi [PERSON_NAM…" at bounding box center [308, 203] width 250 height 197
drag, startPoint x: 80, startPoint y: 118, endPoint x: 109, endPoint y: 142, distance: 37.6
click at [109, 142] on div "To do tasks" at bounding box center [78, 139] width 95 height 9
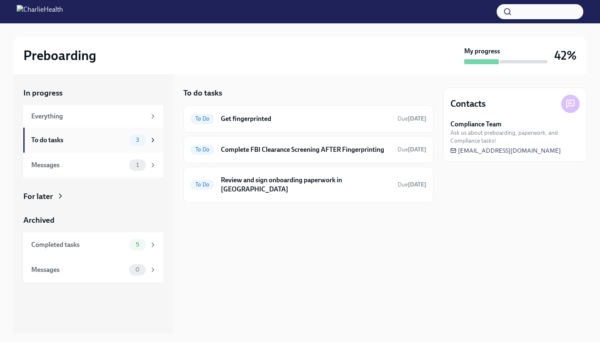
click at [229, 120] on h6 "Get fingerprinted" at bounding box center [306, 118] width 170 height 9
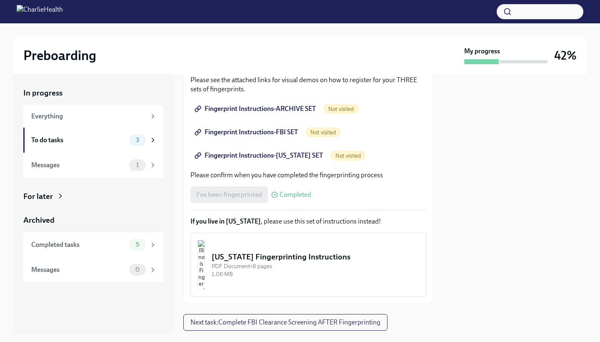
scroll to position [151, 0]
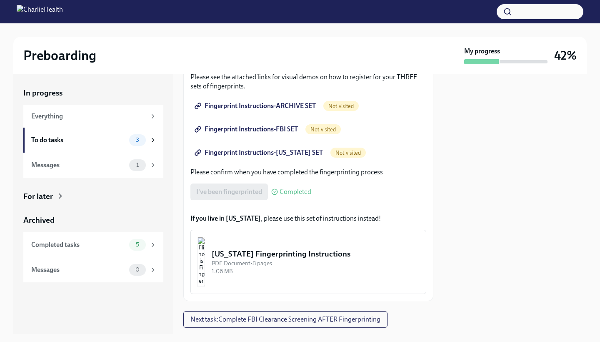
drag, startPoint x: 109, startPoint y: 142, endPoint x: 246, endPoint y: 195, distance: 147.0
click at [246, 195] on div "I've been fingerprinted Completed" at bounding box center [250, 191] width 121 height 17
drag, startPoint x: 246, startPoint y: 195, endPoint x: 423, endPoint y: 195, distance: 177.6
click at [423, 195] on div "We ask that you make three appointments to get fingerprinted, which we will nee…" at bounding box center [308, 136] width 250 height 329
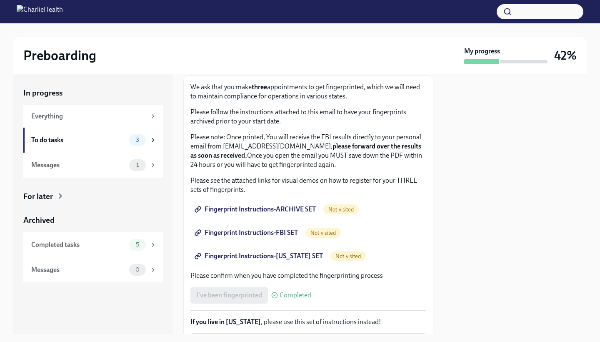
scroll to position [0, 0]
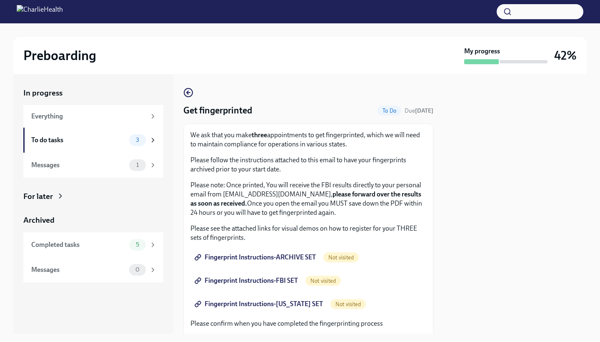
click at [381, 110] on span "To Do" at bounding box center [390, 111] width 24 height 6
drag, startPoint x: 420, startPoint y: 196, endPoint x: 421, endPoint y: 167, distance: 29.2
click at [421, 167] on div "We ask that you make three appointments to get fingerprinted, which we will nee…" at bounding box center [308, 287] width 250 height 329
drag, startPoint x: 421, startPoint y: 167, endPoint x: 427, endPoint y: 188, distance: 21.8
click at [427, 188] on div "We ask that you make three appointments to get fingerprinted, which we will nee…" at bounding box center [308, 287] width 250 height 329
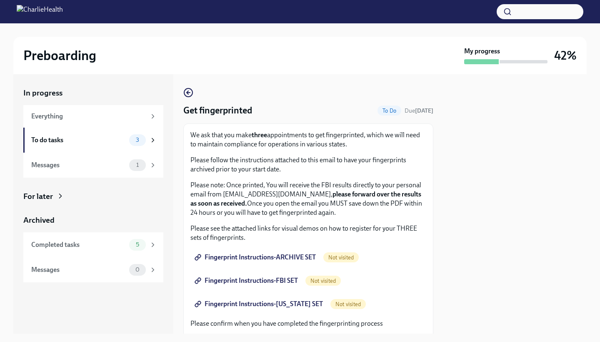
drag, startPoint x: 427, startPoint y: 188, endPoint x: 293, endPoint y: 209, distance: 135.1
click at [293, 209] on p "Please note: Once printed, You will receive the FBI results directly to your pe…" at bounding box center [308, 198] width 236 height 37
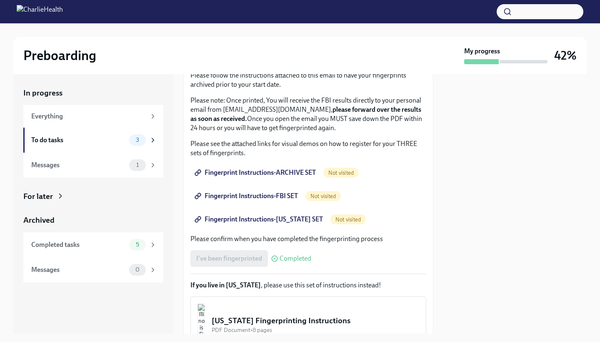
scroll to position [172, 0]
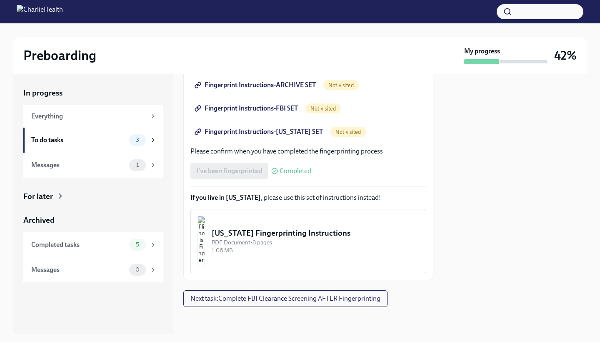
drag, startPoint x: 293, startPoint y: 209, endPoint x: 253, endPoint y: 253, distance: 59.9
click at [253, 253] on div "1.06 MB" at bounding box center [316, 250] width 208 height 8
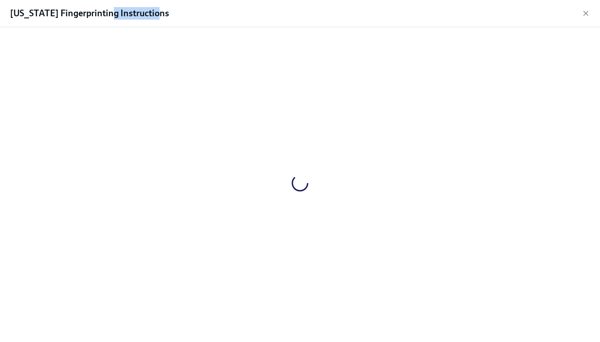
click at [253, 253] on div at bounding box center [300, 183] width 574 height 298
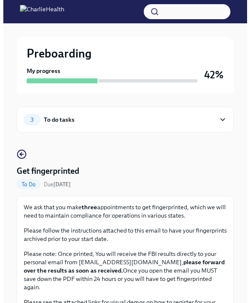
scroll to position [286, 0]
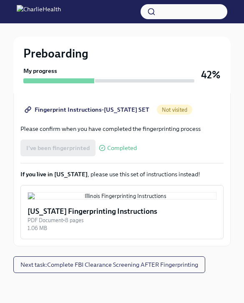
click at [71, 195] on img "button" at bounding box center [122, 196] width 189 height 8
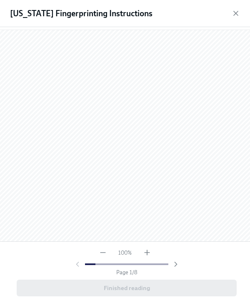
scroll to position [0, 0]
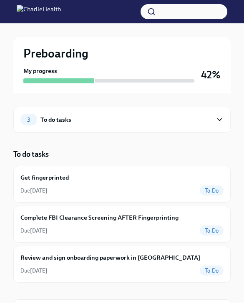
scroll to position [286, 0]
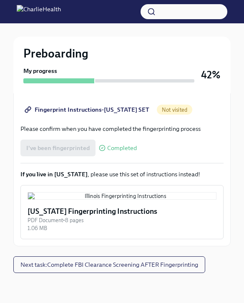
drag, startPoint x: 253, startPoint y: 253, endPoint x: 83, endPoint y: 125, distance: 213.2
click at [83, 140] on div "I've been fingerprinted Completed" at bounding box center [78, 148] width 116 height 17
drag, startPoint x: 83, startPoint y: 125, endPoint x: 70, endPoint y: 158, distance: 34.8
click at [70, 192] on img "button" at bounding box center [122, 196] width 189 height 8
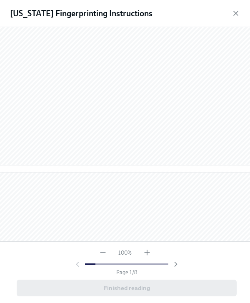
scroll to position [222, 0]
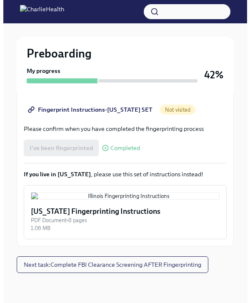
scroll to position [360, 0]
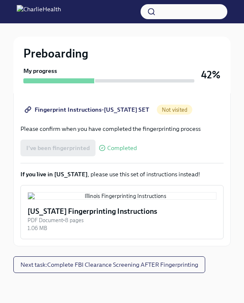
drag, startPoint x: 70, startPoint y: 158, endPoint x: 69, endPoint y: 190, distance: 31.7
click at [69, 192] on img "button" at bounding box center [122, 196] width 189 height 8
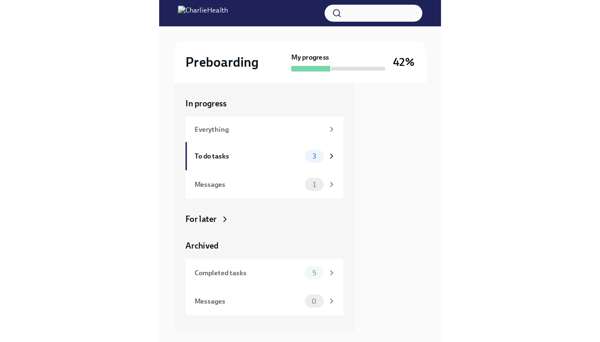
scroll to position [0, 0]
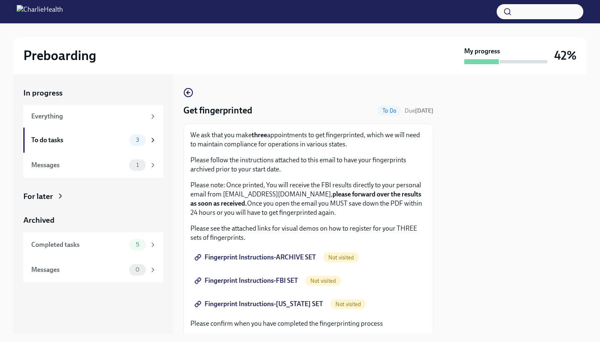
drag, startPoint x: 69, startPoint y: 190, endPoint x: 594, endPoint y: 72, distance: 537.9
click at [594, 72] on div "Preboarding My progress 42% In progress Everything To do tasks 3 Messages 1 For…" at bounding box center [300, 178] width 600 height 310
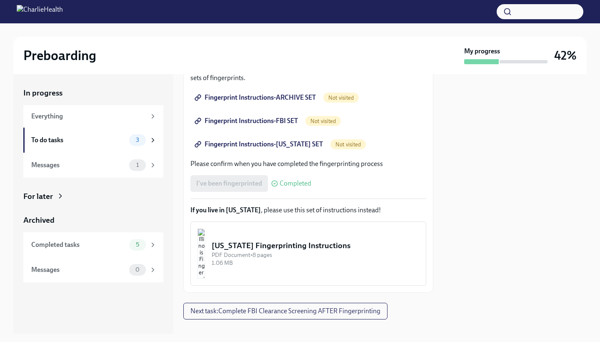
scroll to position [172, 0]
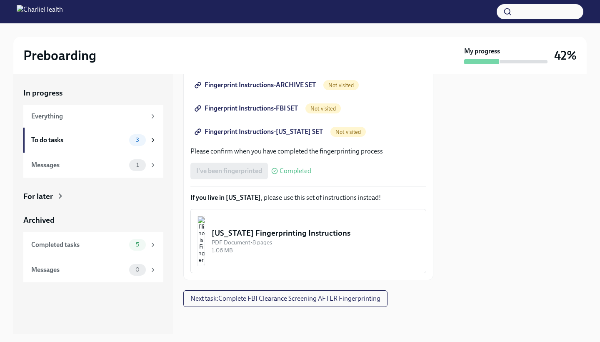
click at [205, 246] on img "button" at bounding box center [202, 241] width 8 height 50
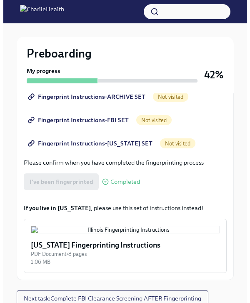
scroll to position [235, 0]
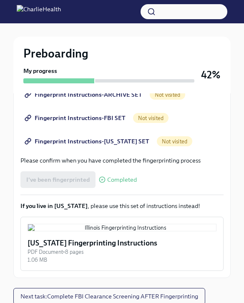
click at [98, 231] on img "button" at bounding box center [122, 228] width 189 height 8
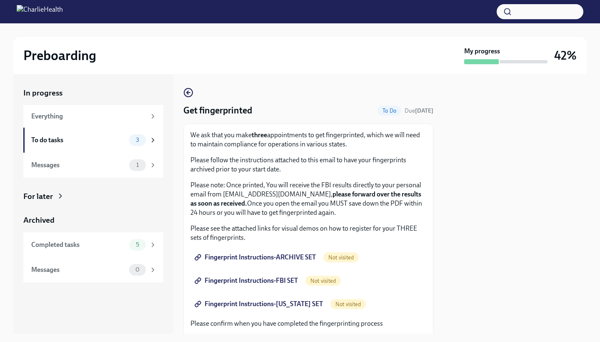
scroll to position [172, 0]
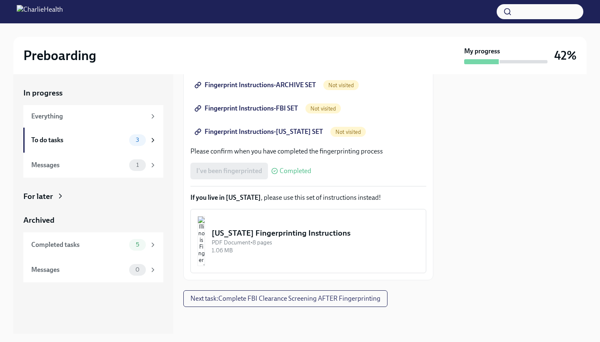
drag, startPoint x: 594, startPoint y: 72, endPoint x: 268, endPoint y: 246, distance: 369.8
click at [268, 246] on div "[US_STATE] Fingerprinting Instructions PDF Document • 8 pages 1.06 MB" at bounding box center [316, 241] width 208 height 27
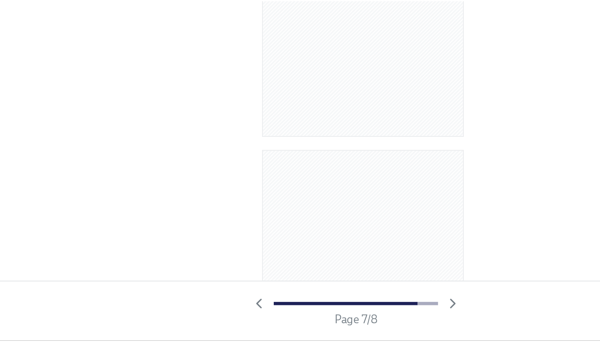
scroll to position [0, 0]
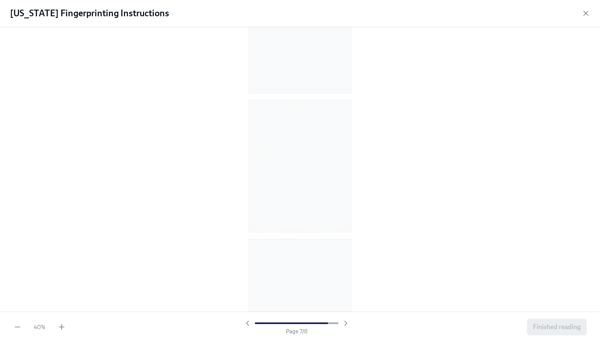
drag, startPoint x: 600, startPoint y: 341, endPoint x: 530, endPoint y: 232, distance: 129.5
click at [530, 232] on div at bounding box center [300, 169] width 600 height 284
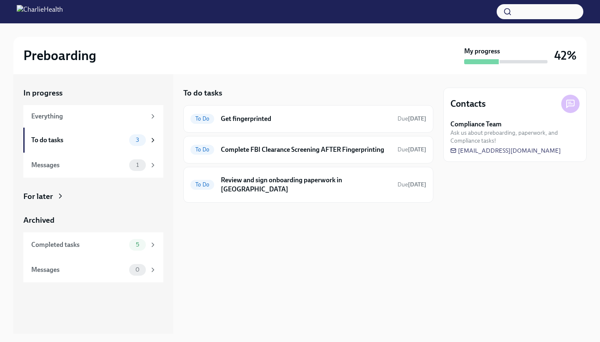
click at [250, 156] on div "To Do Complete FBI Clearance Screening AFTER Fingerprinting Due [DATE]" at bounding box center [308, 150] width 250 height 28
click at [251, 155] on div "To Do Complete FBI Clearance Screening AFTER Fingerprinting Due [DATE]" at bounding box center [308, 149] width 236 height 13
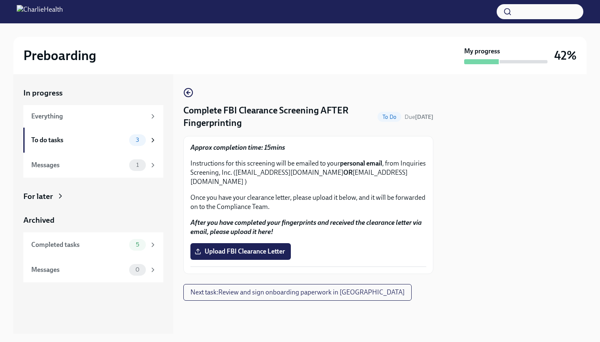
click at [251, 155] on div "Approx completion time: 15mins Instructions for this screening will be emailed …" at bounding box center [308, 177] width 236 height 68
click at [263, 288] on span "Next task : Review and sign onboarding paperwork in [GEOGRAPHIC_DATA]" at bounding box center [297, 292] width 214 height 8
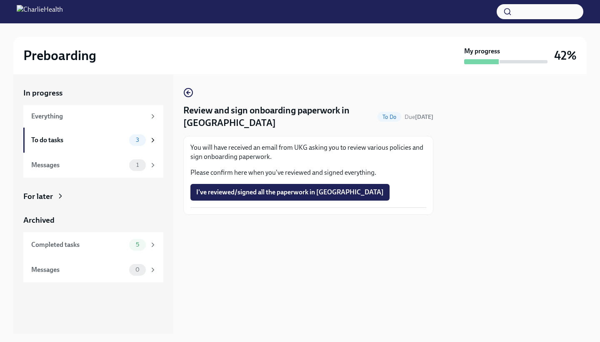
click at [254, 191] on span "I've reviewed/signed all the paperwork in [GEOGRAPHIC_DATA]" at bounding box center [290, 192] width 188 height 8
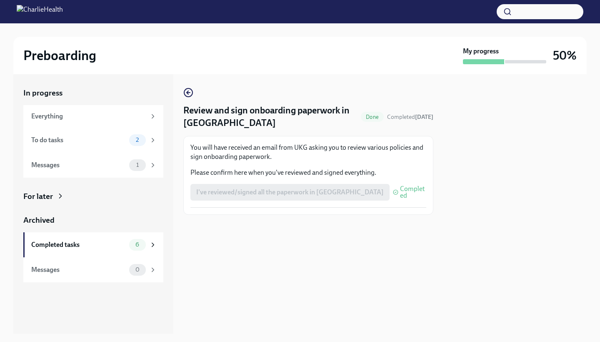
click at [126, 248] on div "Completed tasks 6" at bounding box center [93, 245] width 125 height 12
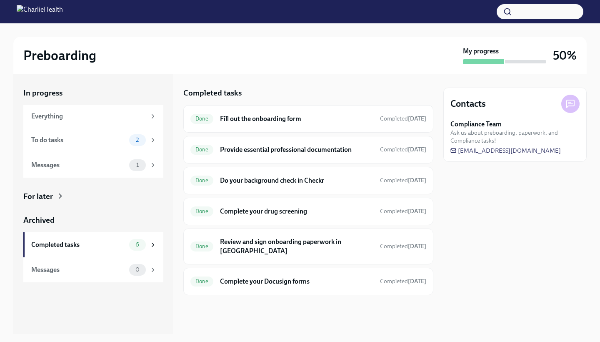
click at [122, 140] on div "To do tasks" at bounding box center [78, 139] width 95 height 9
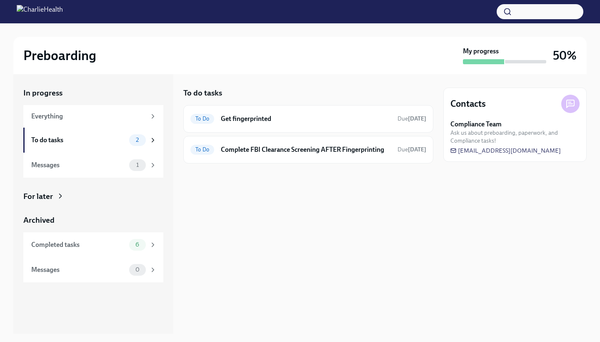
click at [246, 123] on h6 "Get fingerprinted" at bounding box center [306, 118] width 170 height 9
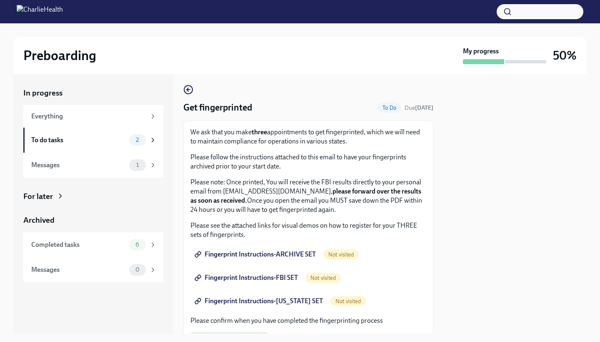
scroll to position [172, 0]
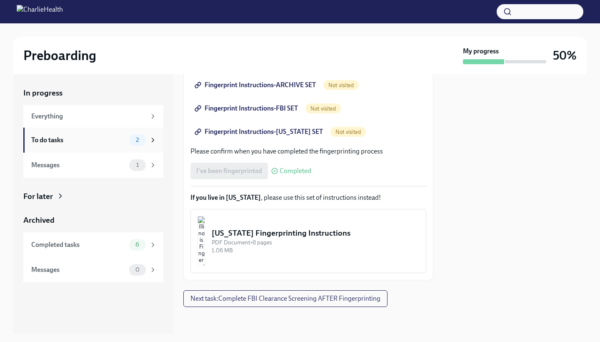
drag, startPoint x: 401, startPoint y: 162, endPoint x: 142, endPoint y: 140, distance: 260.2
click at [142, 140] on span "2" at bounding box center [137, 140] width 13 height 6
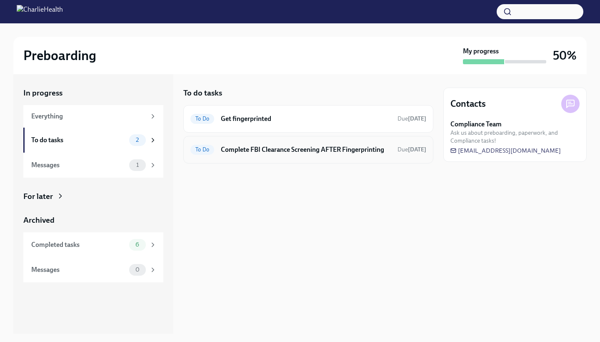
drag, startPoint x: 142, startPoint y: 140, endPoint x: 248, endPoint y: 153, distance: 107.0
click at [248, 153] on h6 "Complete FBI Clearance Screening AFTER Fingerprinting" at bounding box center [306, 149] width 170 height 9
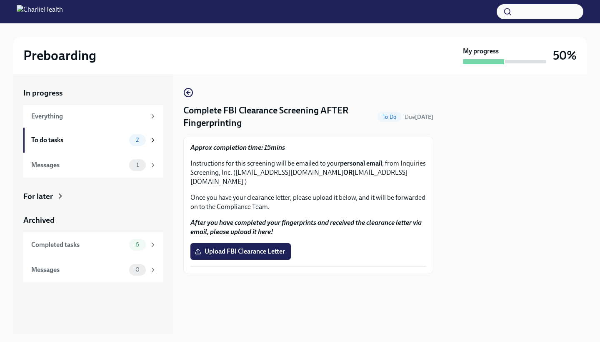
click at [123, 140] on div "To do tasks" at bounding box center [78, 139] width 95 height 9
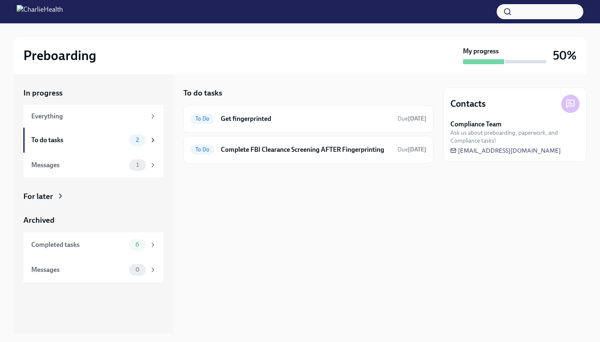
click at [231, 117] on h6 "Get fingerprinted" at bounding box center [306, 118] width 170 height 9
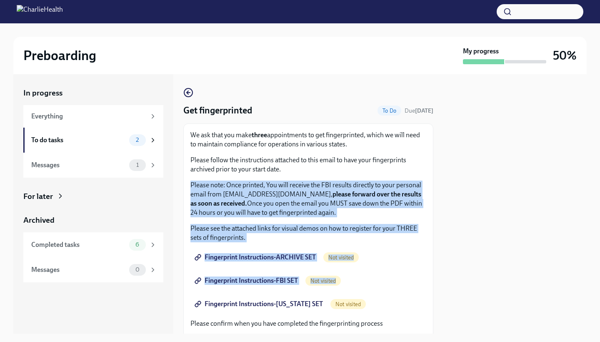
drag, startPoint x: 248, startPoint y: 153, endPoint x: 430, endPoint y: 280, distance: 221.8
click at [430, 280] on div "Get fingerprinted To Do Due [DATE] We ask that you make three appointments to g…" at bounding box center [308, 203] width 250 height 259
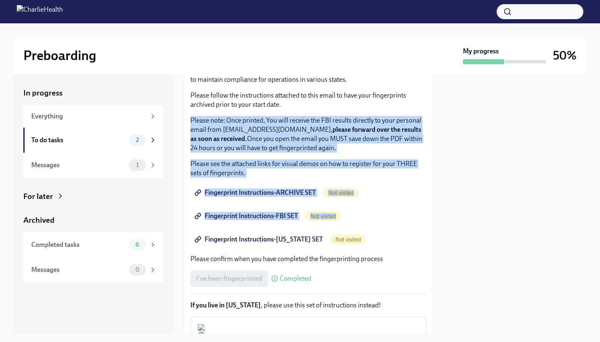
scroll to position [65, 0]
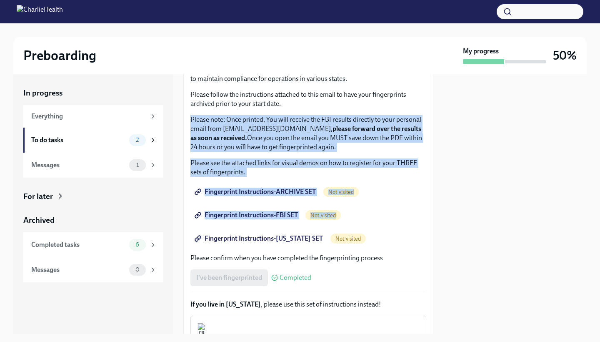
click at [226, 243] on span "Fingerprint Instructions-[US_STATE] SET" at bounding box center [259, 238] width 127 height 8
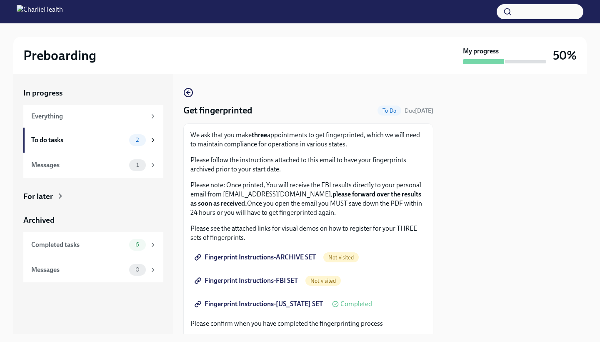
click at [132, 139] on span "2" at bounding box center [137, 140] width 13 height 6
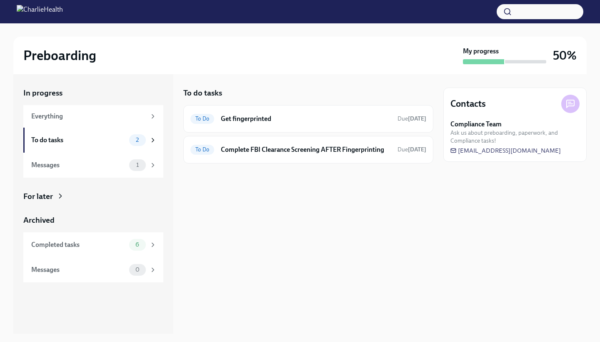
click at [251, 150] on h6 "Complete FBI Clearance Screening AFTER Fingerprinting" at bounding box center [306, 149] width 170 height 9
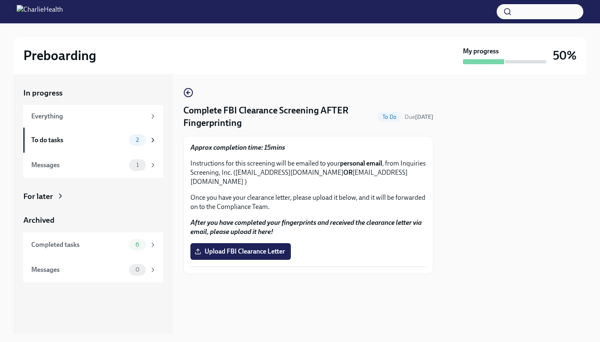
click at [141, 142] on span "2" at bounding box center [137, 140] width 13 height 6
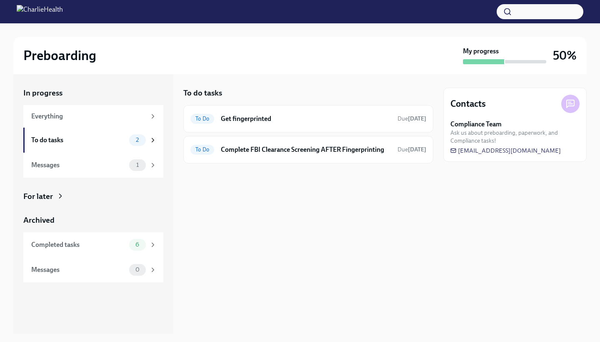
click at [263, 122] on h6 "Get fingerprinted" at bounding box center [306, 118] width 170 height 9
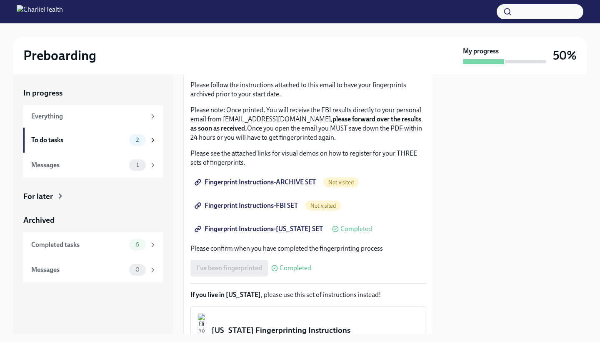
scroll to position [82, 0]
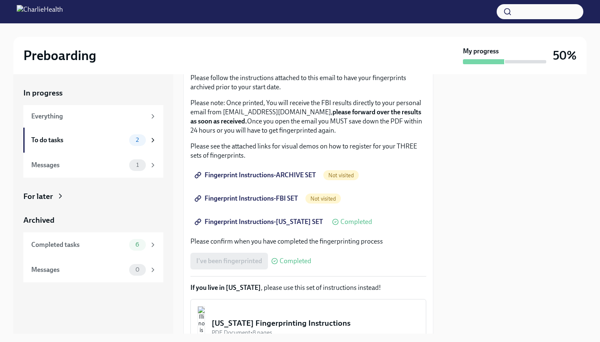
click at [253, 198] on span "Fingerprint Instructions-FBI SET" at bounding box center [247, 198] width 102 height 8
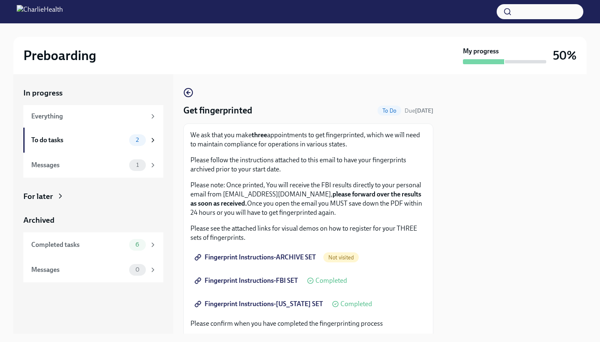
click at [146, 137] on div "2" at bounding box center [143, 140] width 28 height 12
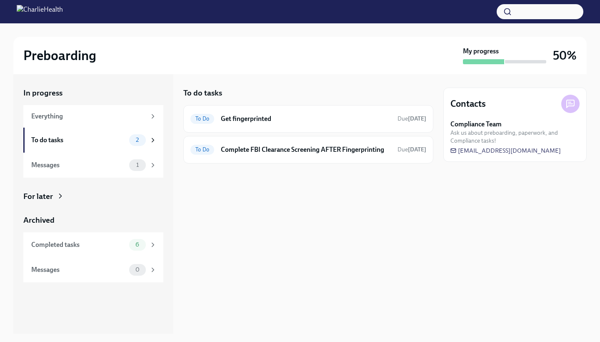
click at [219, 120] on div "To Do Get fingerprinted Due [DATE]" at bounding box center [308, 118] width 236 height 13
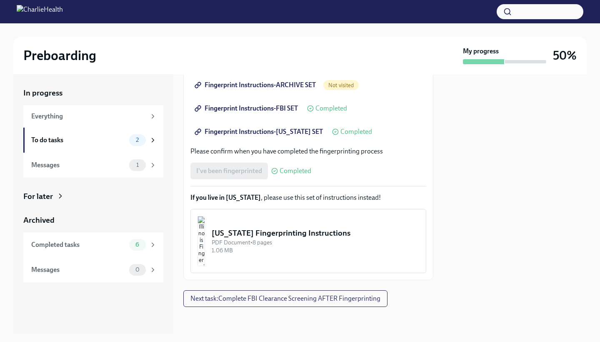
scroll to position [167, 0]
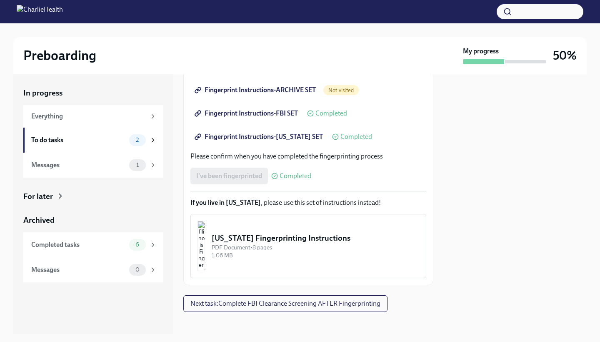
click at [143, 138] on span "2" at bounding box center [137, 140] width 13 height 6
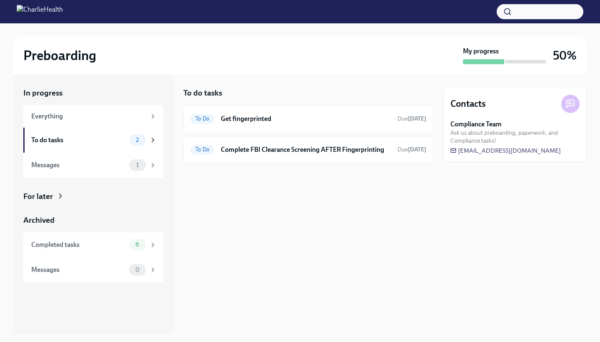
click at [276, 148] on h6 "Complete FBI Clearance Screening AFTER Fingerprinting" at bounding box center [306, 149] width 170 height 9
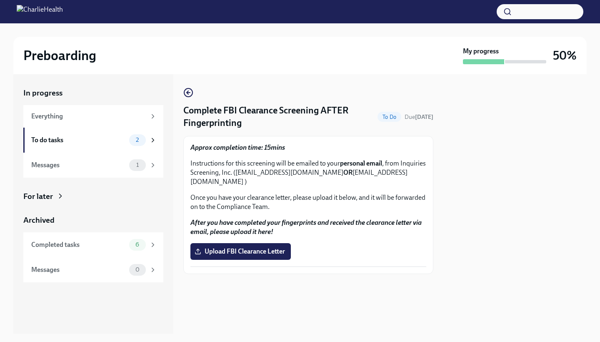
click at [144, 137] on div "2" at bounding box center [137, 140] width 17 height 12
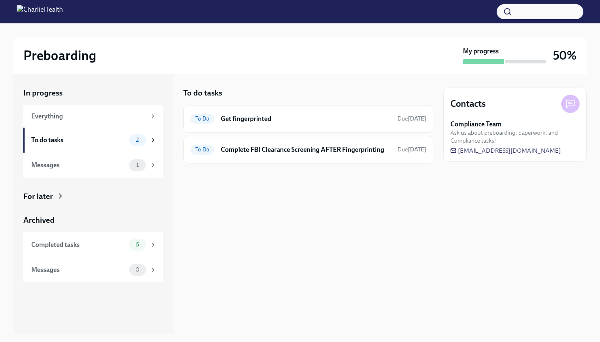
click at [144, 160] on div "1" at bounding box center [137, 165] width 17 height 12
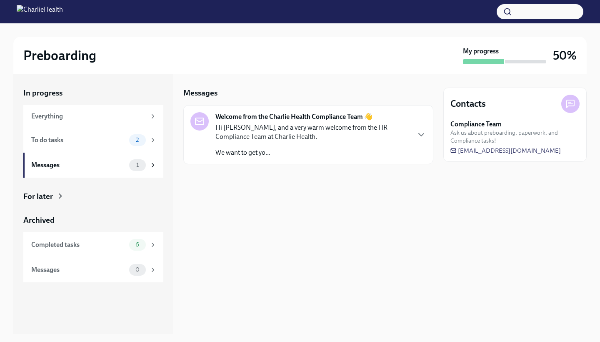
click at [149, 140] on div "2" at bounding box center [143, 140] width 28 height 12
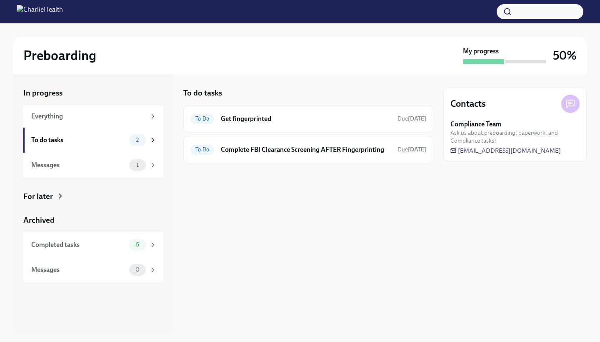
click at [351, 151] on h6 "Complete FBI Clearance Screening AFTER Fingerprinting" at bounding box center [306, 149] width 170 height 9
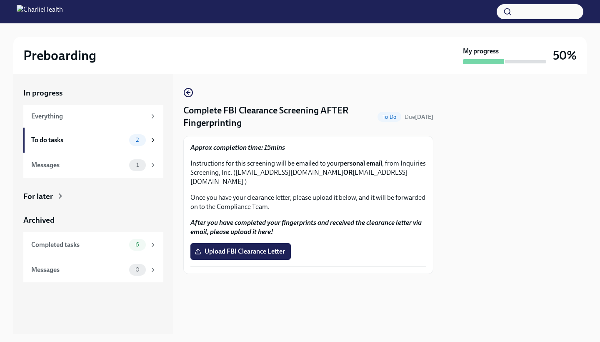
click at [138, 168] on div "1" at bounding box center [137, 165] width 17 height 12
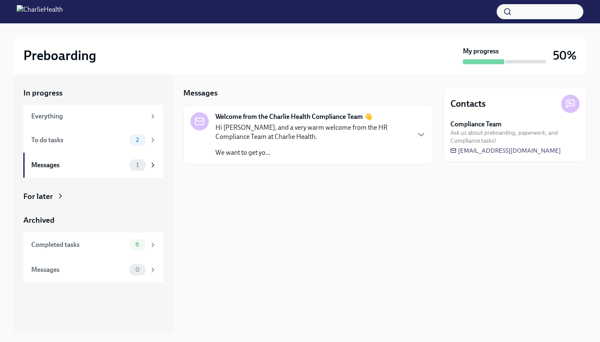
click at [417, 132] on icon "button" at bounding box center [421, 135] width 10 height 10
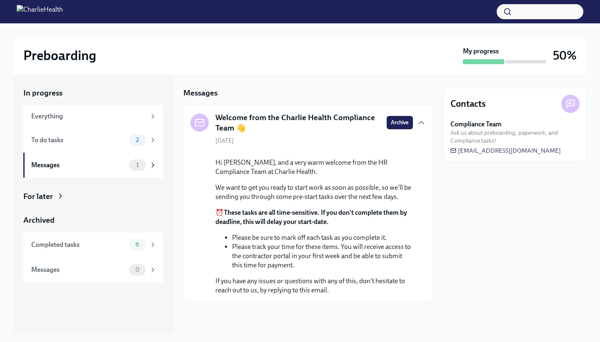
scroll to position [58, 0]
click at [123, 164] on div "Messages" at bounding box center [78, 164] width 95 height 9
drag, startPoint x: 430, startPoint y: 280, endPoint x: 150, endPoint y: 163, distance: 303.3
click at [150, 163] on icon at bounding box center [153, 165] width 8 height 8
click at [145, 136] on div "2" at bounding box center [143, 140] width 28 height 12
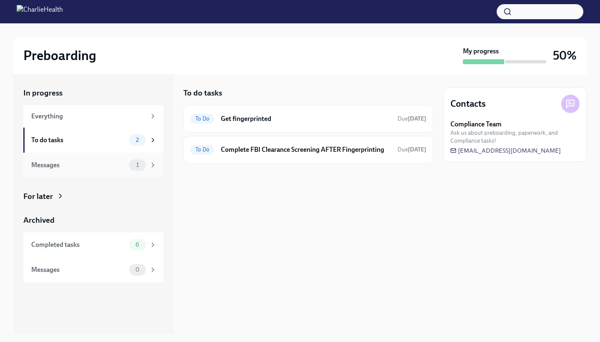
click at [126, 162] on div "Messages 1" at bounding box center [93, 165] width 125 height 12
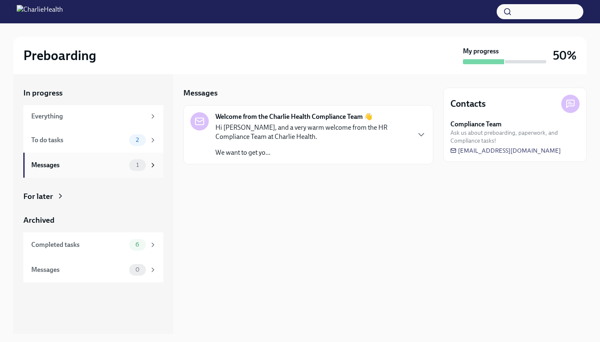
click at [136, 246] on span "6" at bounding box center [137, 244] width 14 height 6
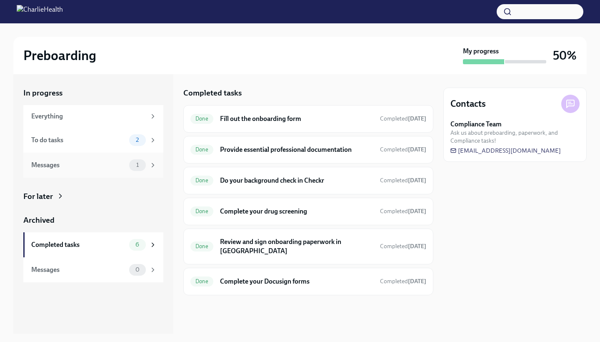
click at [138, 266] on span "0" at bounding box center [137, 269] width 14 height 6
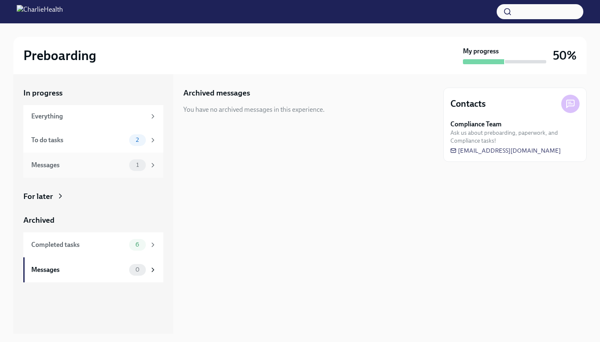
click at [113, 241] on div "Completed tasks" at bounding box center [78, 244] width 95 height 9
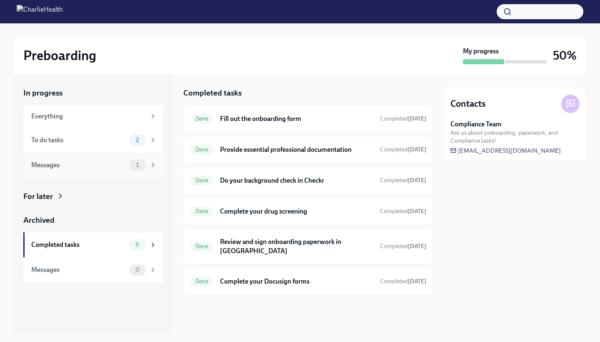
click at [135, 144] on div "2" at bounding box center [137, 140] width 17 height 12
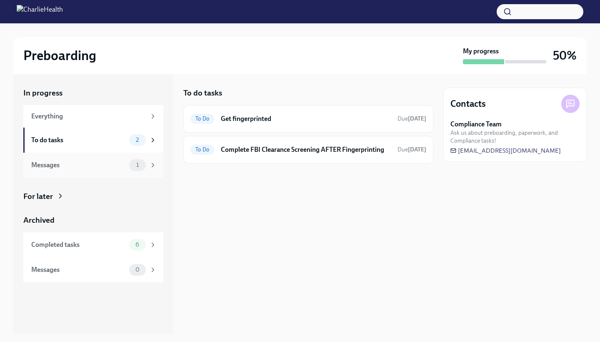
click at [130, 166] on div "1" at bounding box center [137, 165] width 17 height 12
